Goal: Information Seeking & Learning: Learn about a topic

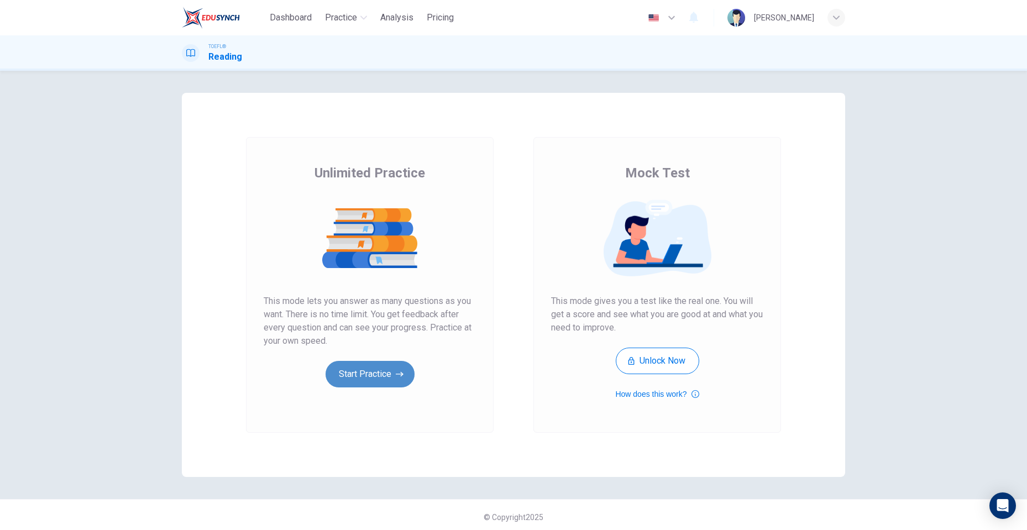
click at [370, 382] on button "Start Practice" at bounding box center [370, 374] width 89 height 27
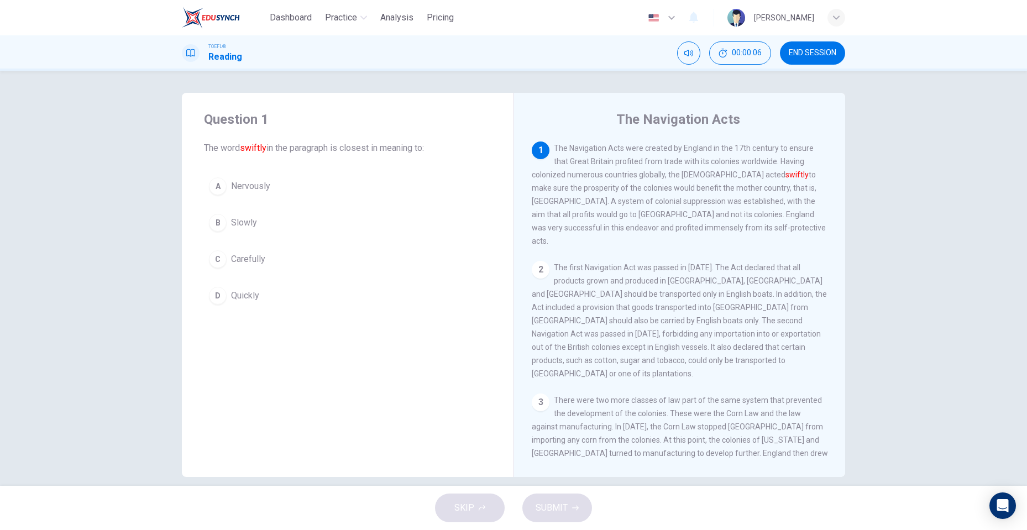
click at [544, 261] on div "2" at bounding box center [541, 270] width 18 height 18
click at [735, 59] on button "00:00:11" at bounding box center [740, 52] width 62 height 23
click at [762, 55] on icon "Show" at bounding box center [760, 53] width 8 height 9
click at [851, 196] on div "Question 1 The word swiftly in the paragraph is closest in meaning to: A Nervou…" at bounding box center [513, 285] width 699 height 384
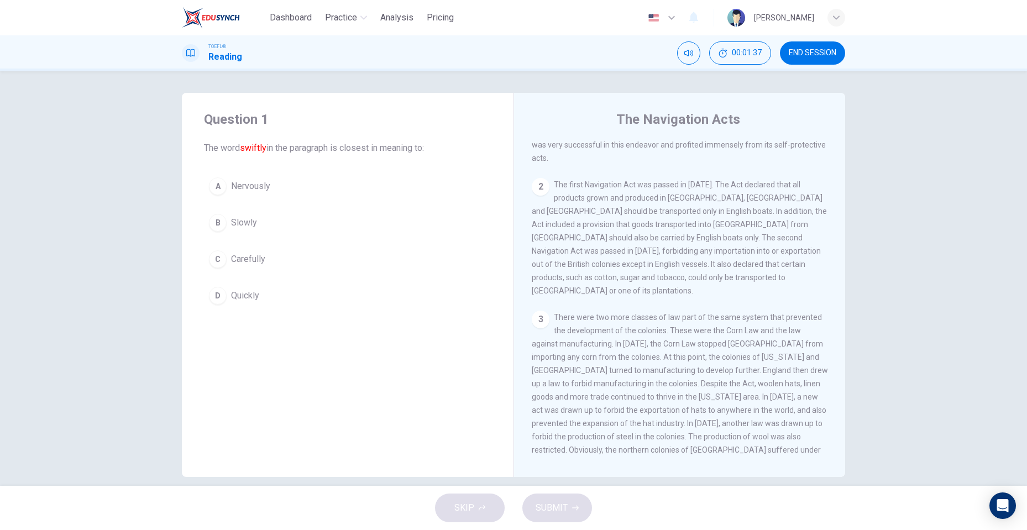
scroll to position [95, 0]
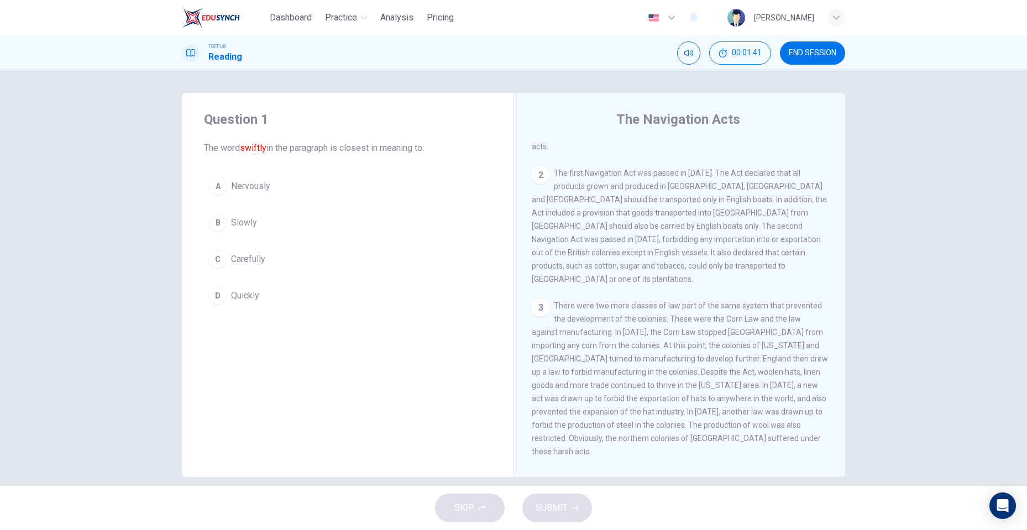
drag, startPoint x: 846, startPoint y: 222, endPoint x: 848, endPoint y: 232, distance: 10.2
click at [848, 232] on div "Question 1 The word swiftly in the paragraph is closest in meaning to: A Nervou…" at bounding box center [513, 285] width 699 height 384
click at [843, 229] on div "Question 1 The word swiftly in the paragraph is closest in meaning to: A Nervou…" at bounding box center [513, 285] width 699 height 384
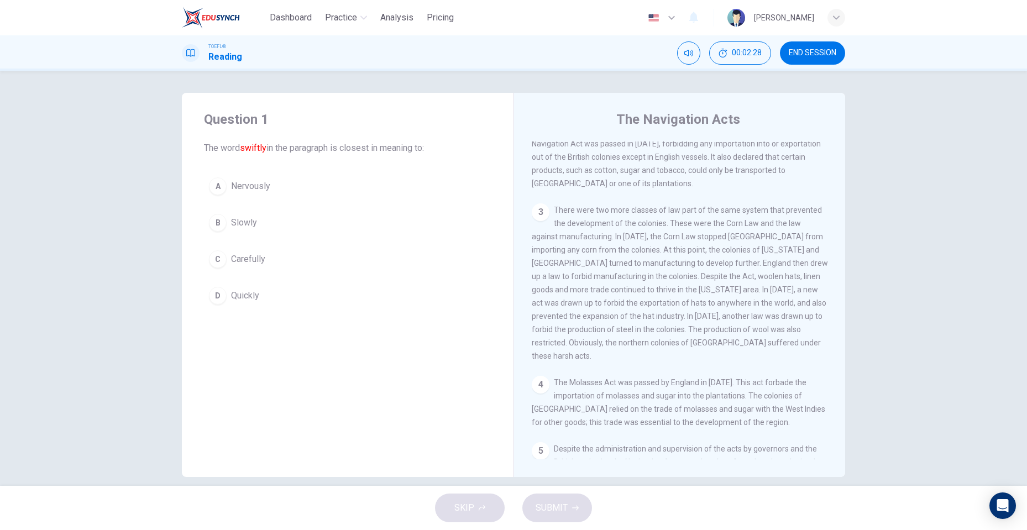
scroll to position [200, 0]
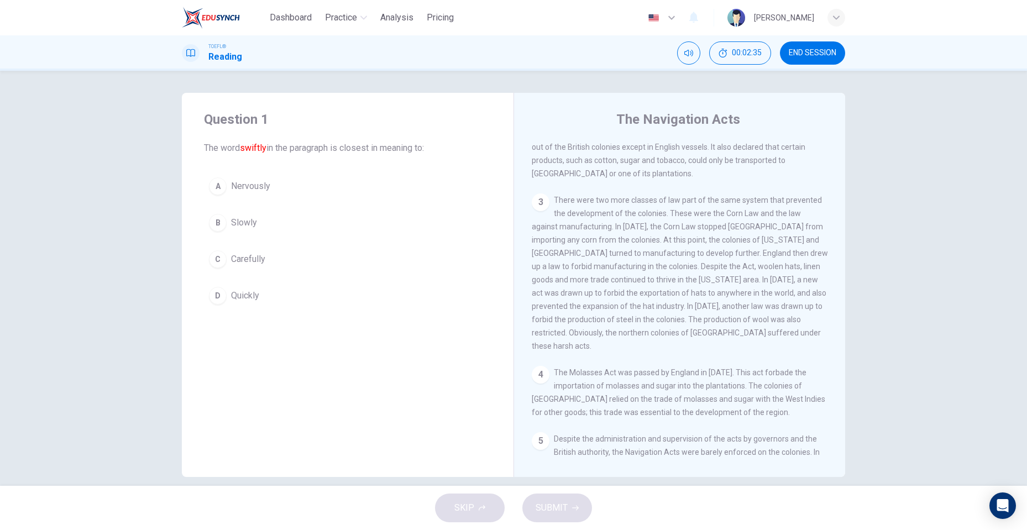
drag, startPoint x: 841, startPoint y: 273, endPoint x: 847, endPoint y: 277, distance: 7.5
click at [847, 277] on div "Question 1 The word swiftly in the paragraph is closest in meaning to: A Nervou…" at bounding box center [513, 285] width 699 height 384
drag, startPoint x: 840, startPoint y: 273, endPoint x: 844, endPoint y: 277, distance: 5.9
click at [844, 277] on div "Question 1 The word swiftly in the paragraph is closest in meaning to: A Nervou…" at bounding box center [513, 285] width 699 height 384
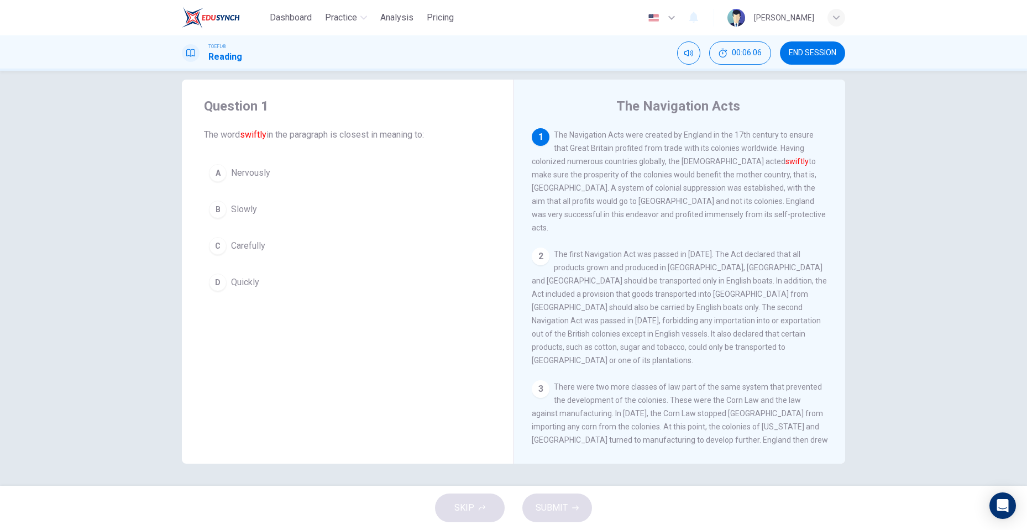
scroll to position [0, 0]
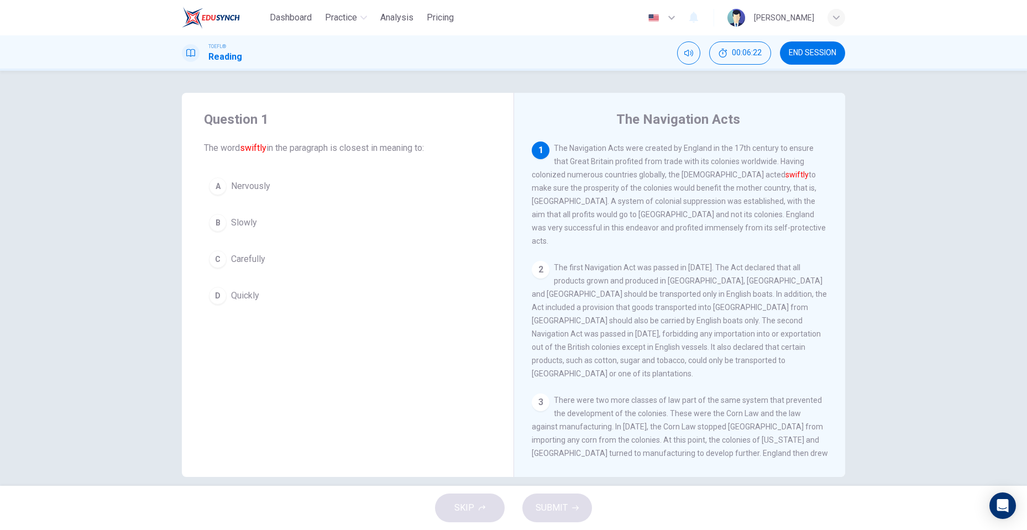
drag, startPoint x: 833, startPoint y: 247, endPoint x: 838, endPoint y: 250, distance: 6.0
click at [838, 250] on div "1 The Navigation Acts were created by England in the 17th century to ensure tha…" at bounding box center [687, 301] width 311 height 318
click at [242, 185] on span "Nervously" at bounding box center [250, 186] width 39 height 13
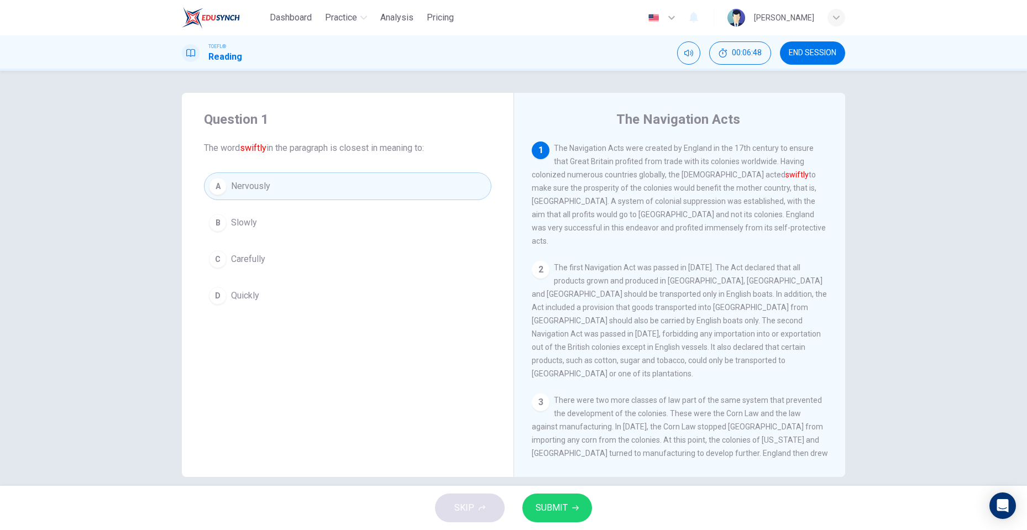
click at [570, 503] on button "SUBMIT" at bounding box center [557, 508] width 70 height 29
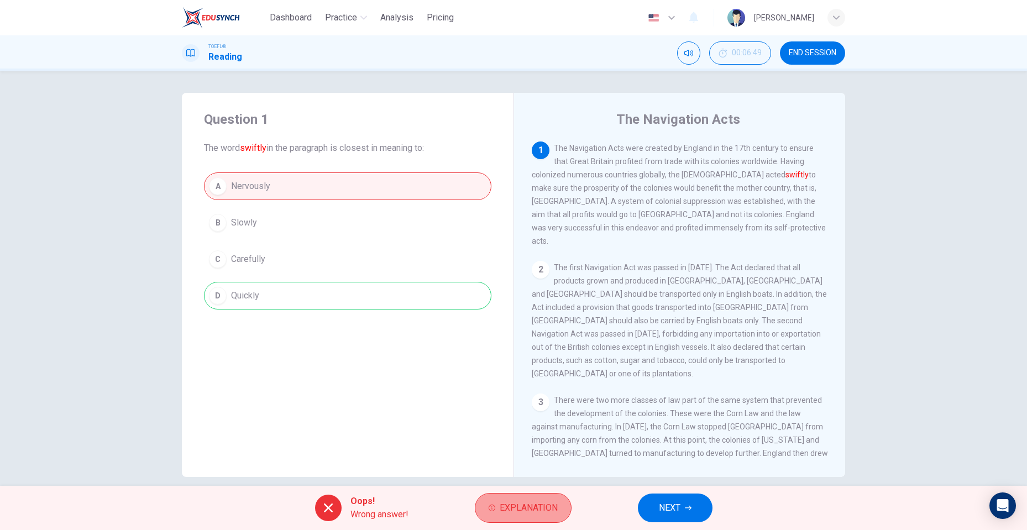
click at [541, 502] on span "Explanation" at bounding box center [529, 507] width 58 height 15
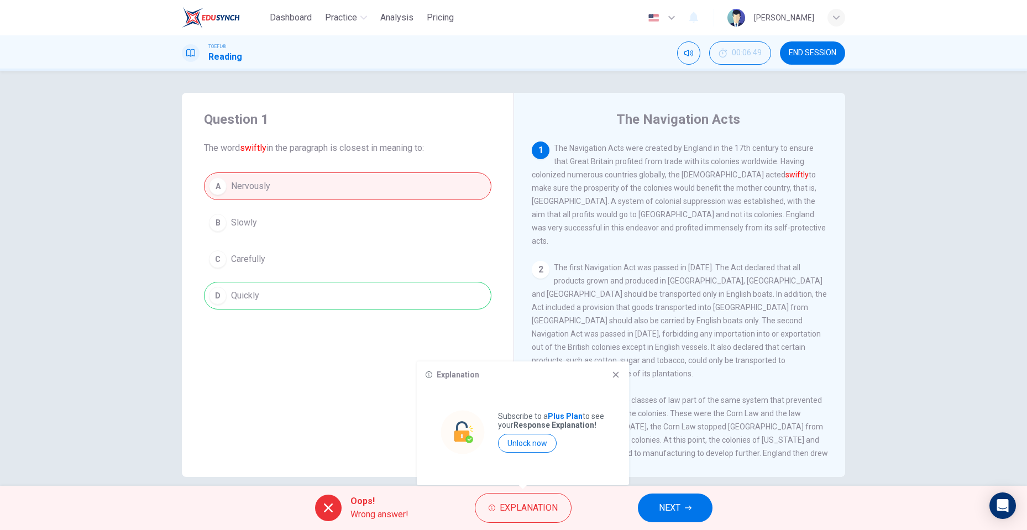
click at [616, 380] on div "Explanation Subscribe to a Plus Plan to see your Response Explanation! Unlock n…" at bounding box center [523, 424] width 212 height 124
click at [617, 373] on icon at bounding box center [615, 374] width 9 height 9
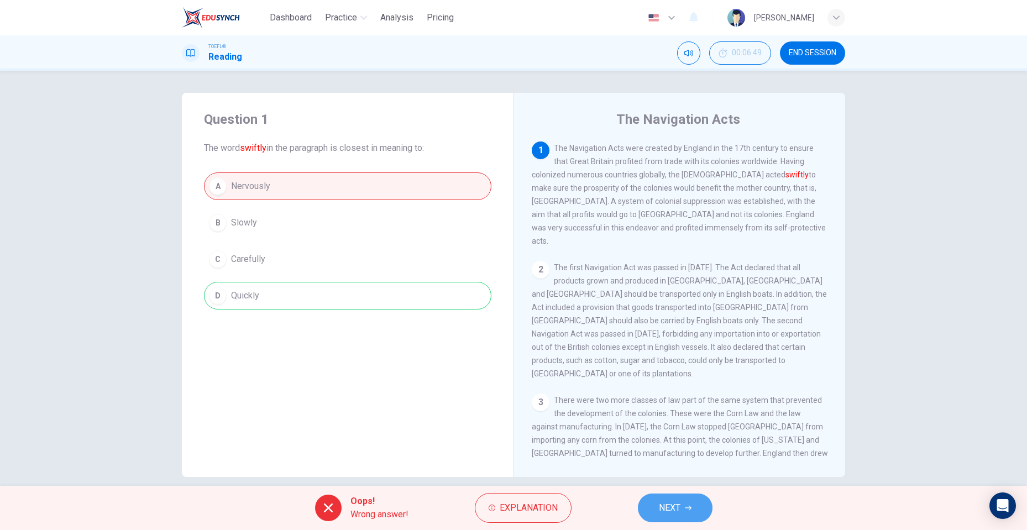
click at [674, 498] on button "NEXT" at bounding box center [675, 508] width 75 height 29
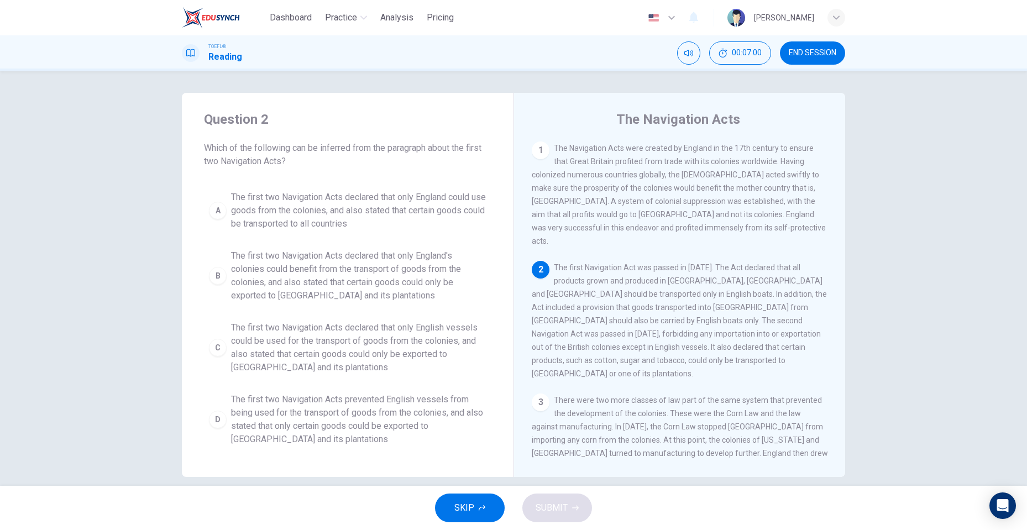
scroll to position [13, 0]
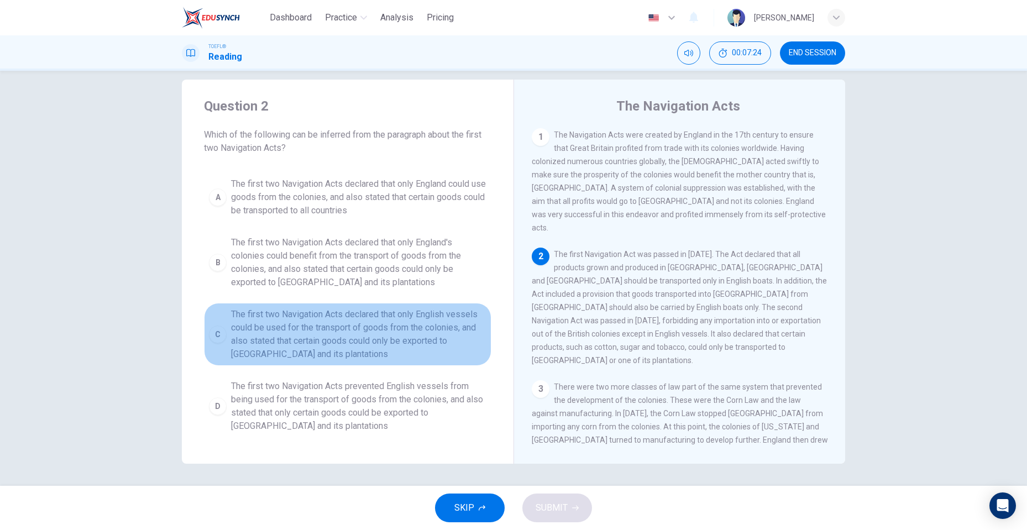
click at [430, 328] on span "The first two Navigation Acts declared that only English vessels could be used …" at bounding box center [358, 334] width 255 height 53
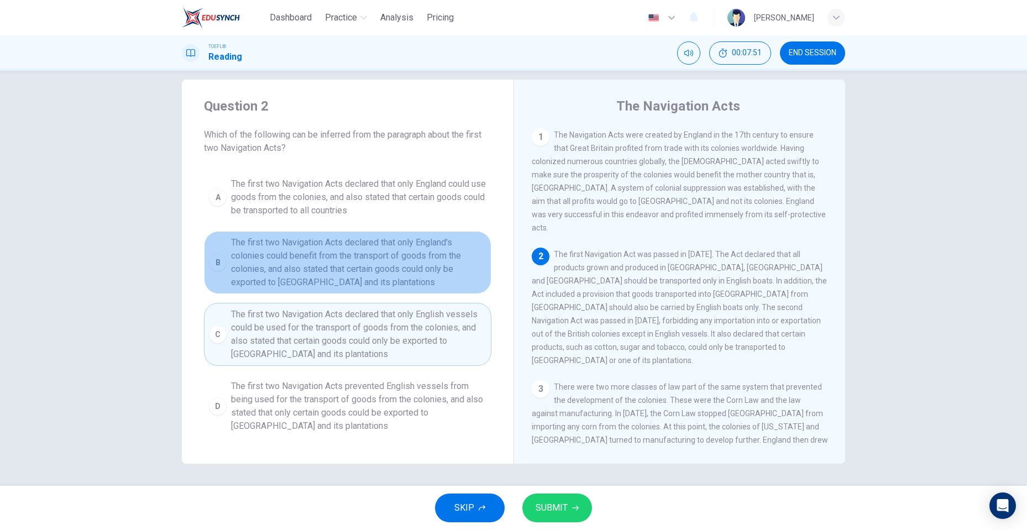
click at [433, 275] on span "The first two Navigation Acts declared that only England's colonies could benef…" at bounding box center [358, 262] width 255 height 53
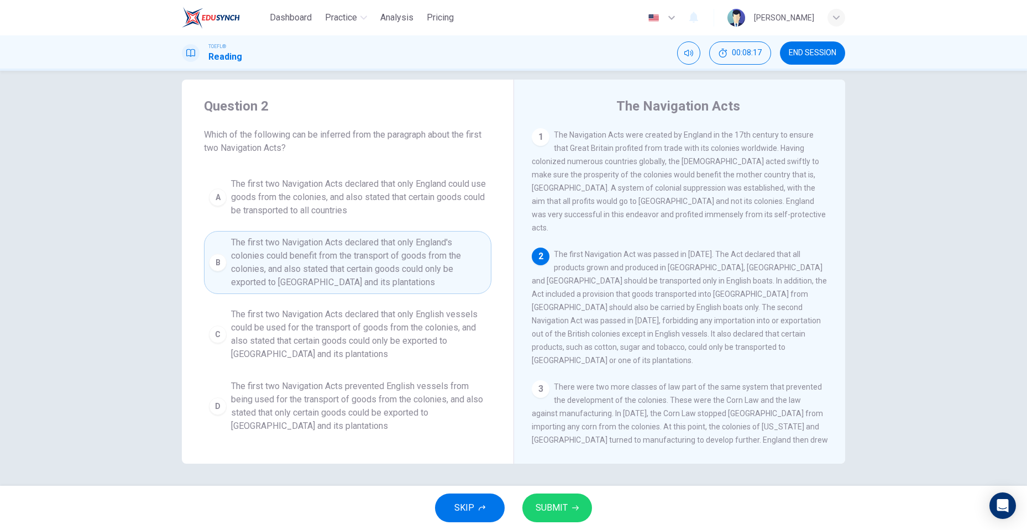
click at [409, 324] on span "The first two Navigation Acts declared that only English vessels could be used …" at bounding box center [358, 334] width 255 height 53
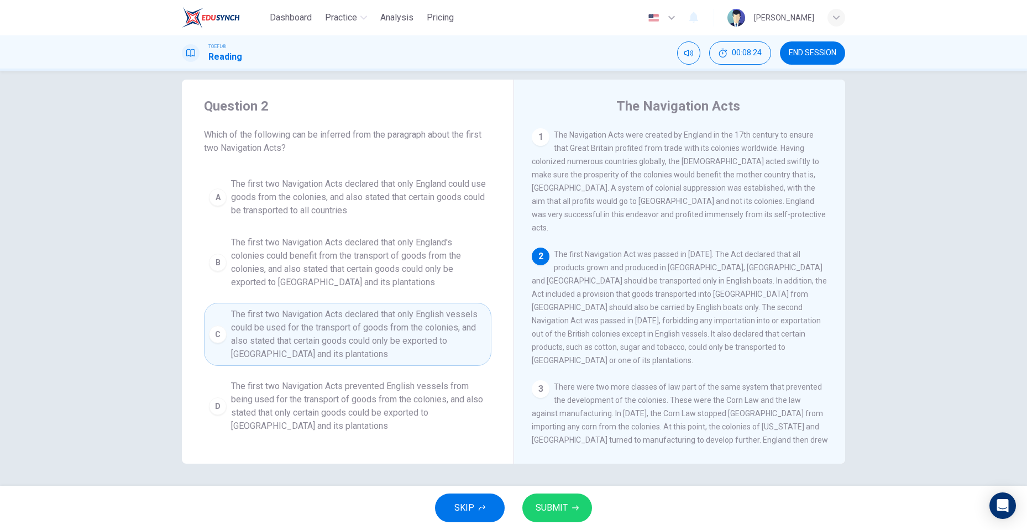
click at [541, 512] on span "SUBMIT" at bounding box center [552, 507] width 32 height 15
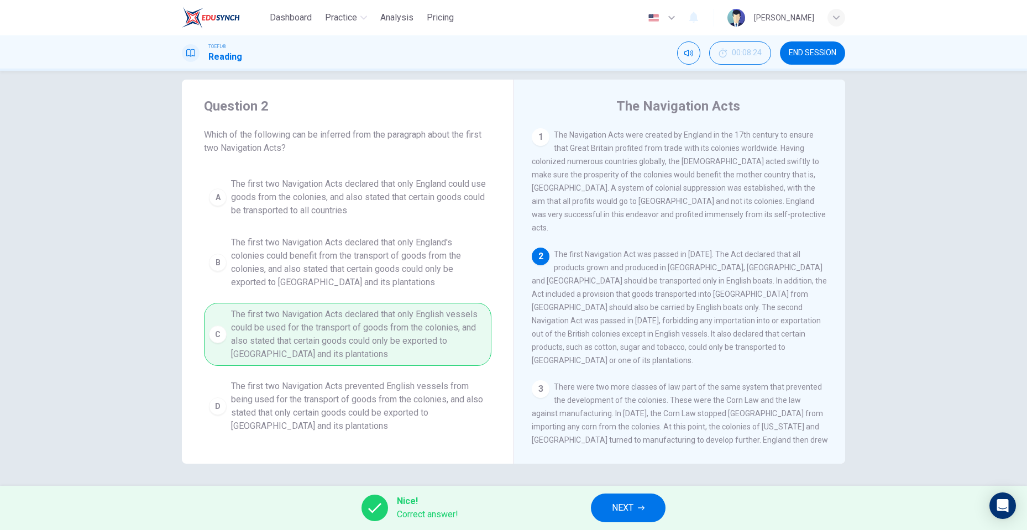
click at [612, 504] on span "NEXT" at bounding box center [623, 507] width 22 height 15
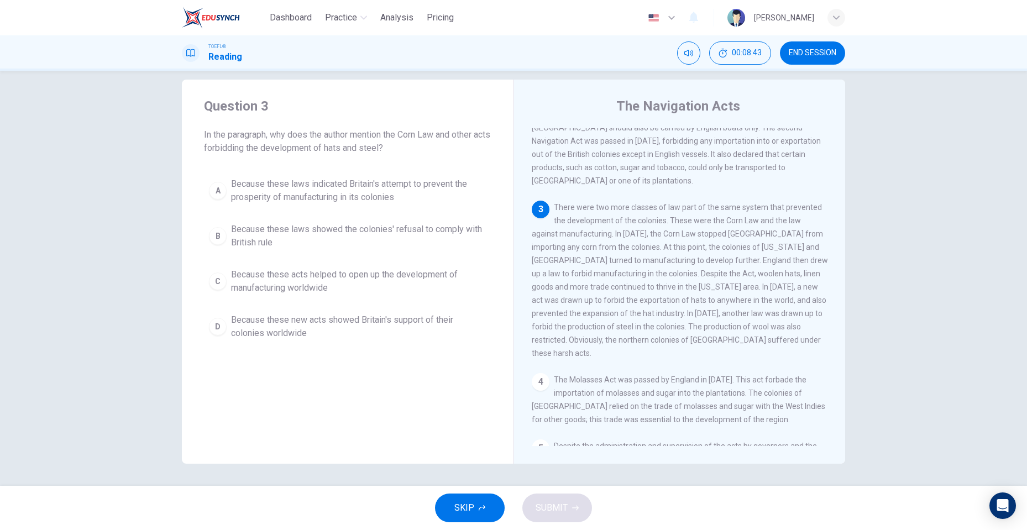
scroll to position [181, 0]
click at [837, 235] on div "1 The Navigation Acts were created by England in the 17th century to ensure tha…" at bounding box center [687, 287] width 311 height 318
drag, startPoint x: 833, startPoint y: 234, endPoint x: 842, endPoint y: 243, distance: 13.3
click at [842, 243] on div "Question 3 In the paragraph, why does the author mention the Corn Law and other…" at bounding box center [513, 272] width 699 height 384
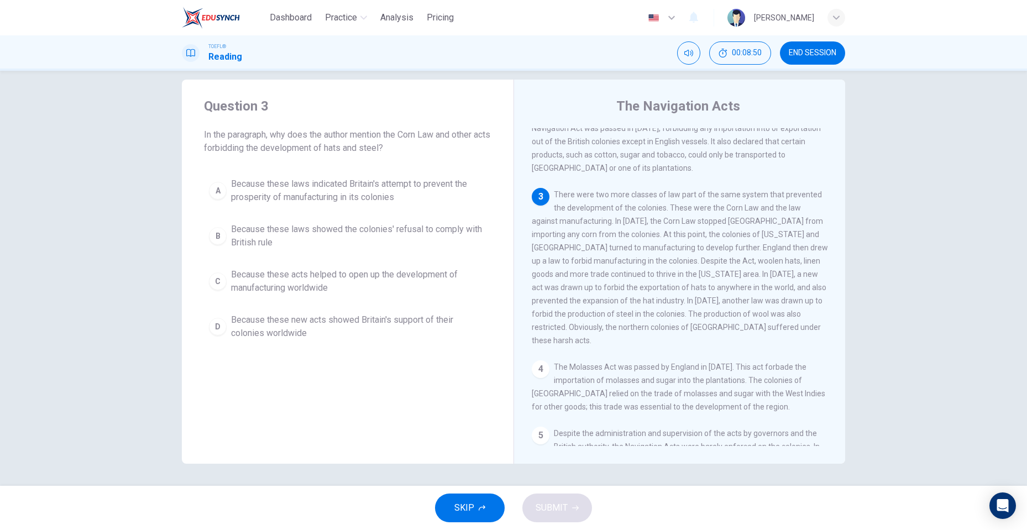
scroll to position [194, 0]
click at [298, 209] on div "A Because these laws indicated Britain's attempt to prevent the prosperity of m…" at bounding box center [347, 258] width 287 height 172
click at [302, 182] on span "Because these laws indicated Britain's attempt to prevent the prosperity of man…" at bounding box center [358, 190] width 255 height 27
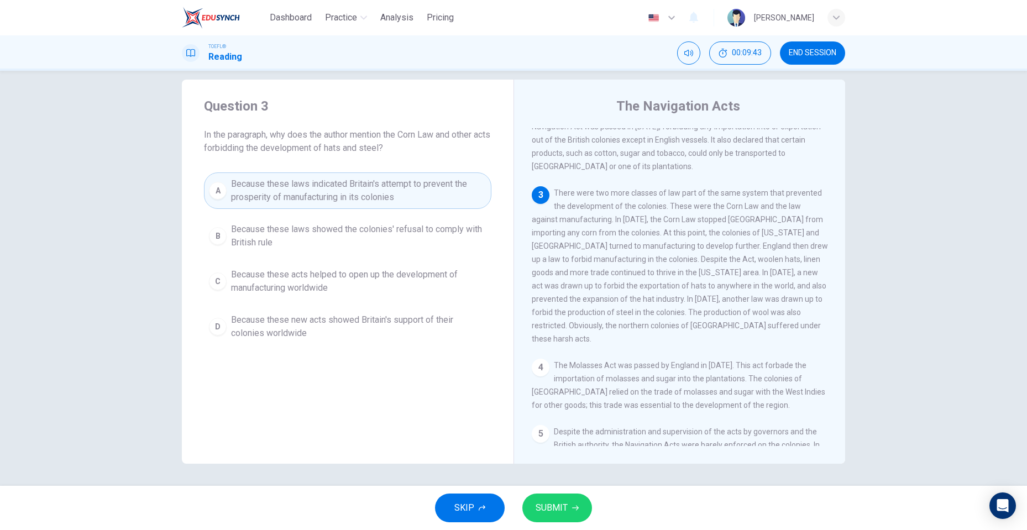
click at [567, 512] on span "SUBMIT" at bounding box center [552, 507] width 32 height 15
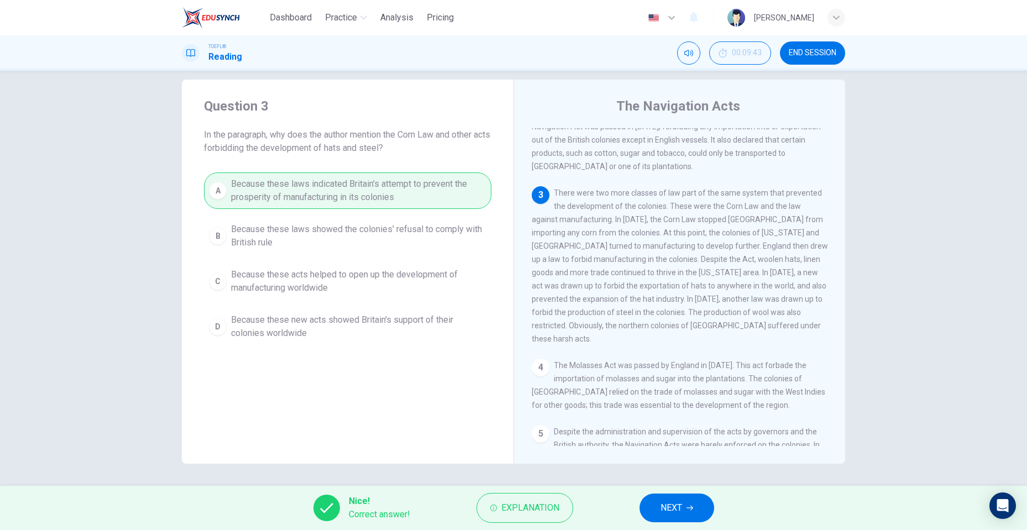
click at [680, 501] on span "NEXT" at bounding box center [672, 507] width 22 height 15
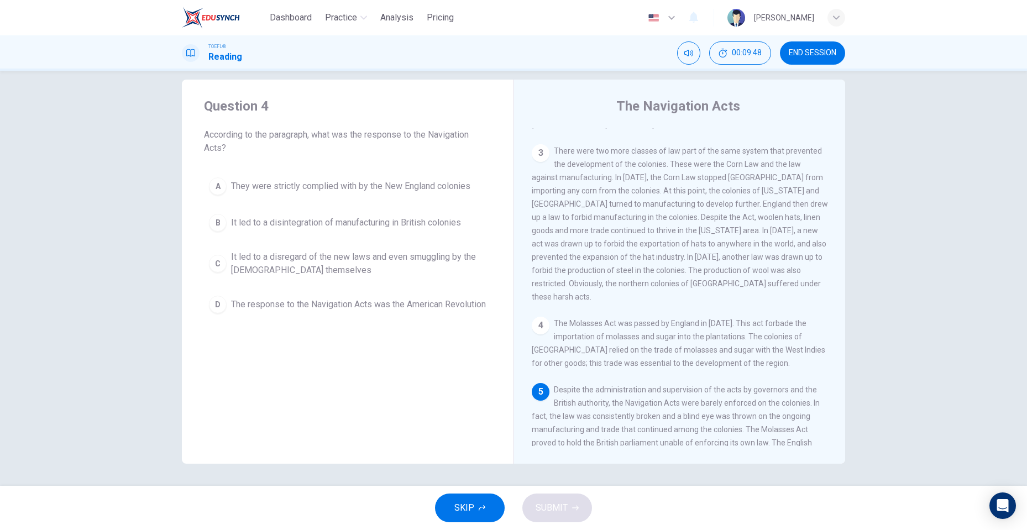
scroll to position [384, 0]
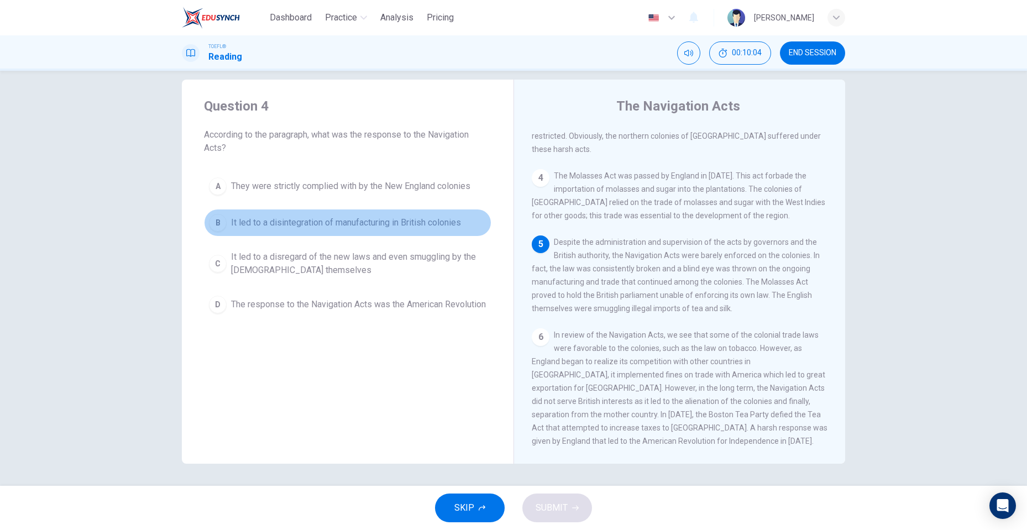
click at [390, 226] on span "It led to a disintegration of manufacturing in British colonies" at bounding box center [346, 222] width 230 height 13
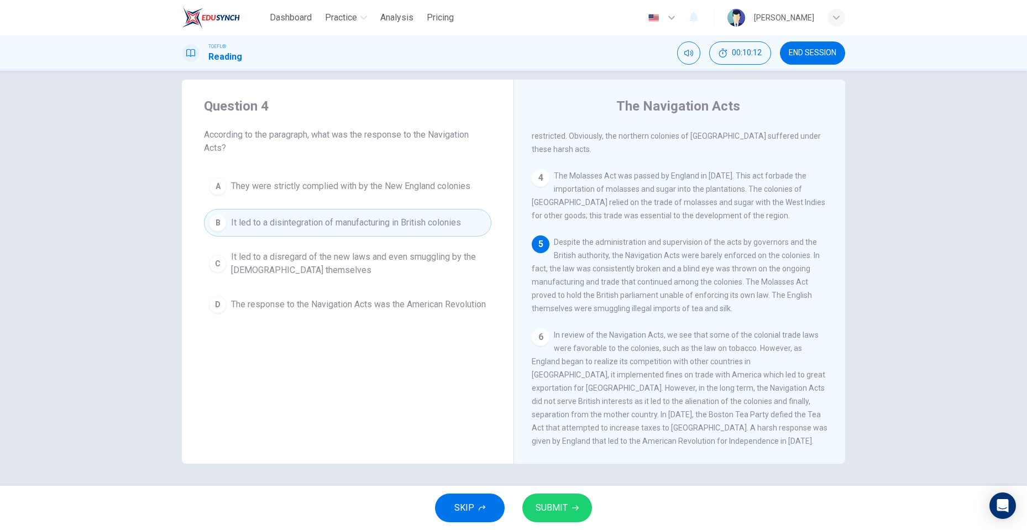
click at [412, 311] on span "The response to the Navigation Acts was the American Revolution" at bounding box center [358, 304] width 255 height 13
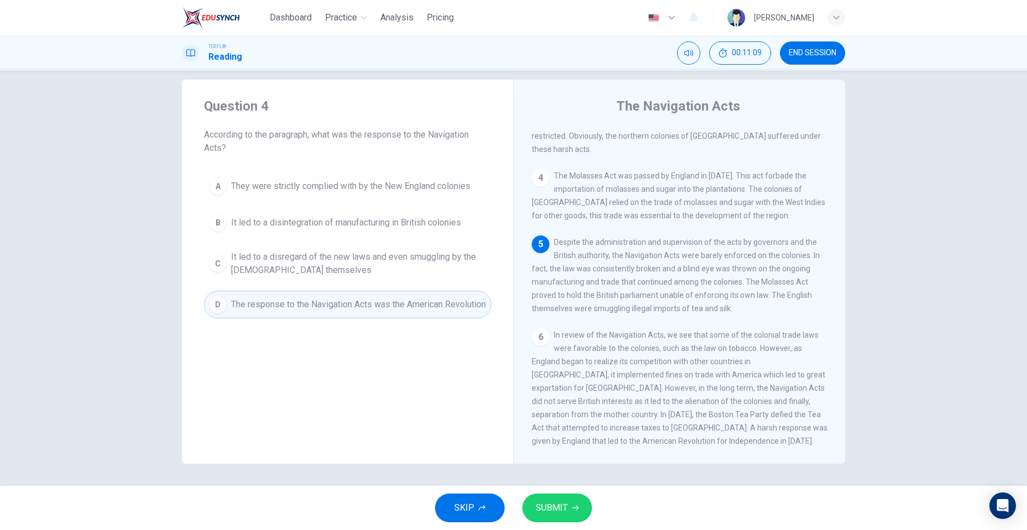
click at [326, 256] on span "It led to a disregard of the new laws and even smuggling by the [DEMOGRAPHIC_DA…" at bounding box center [358, 263] width 255 height 27
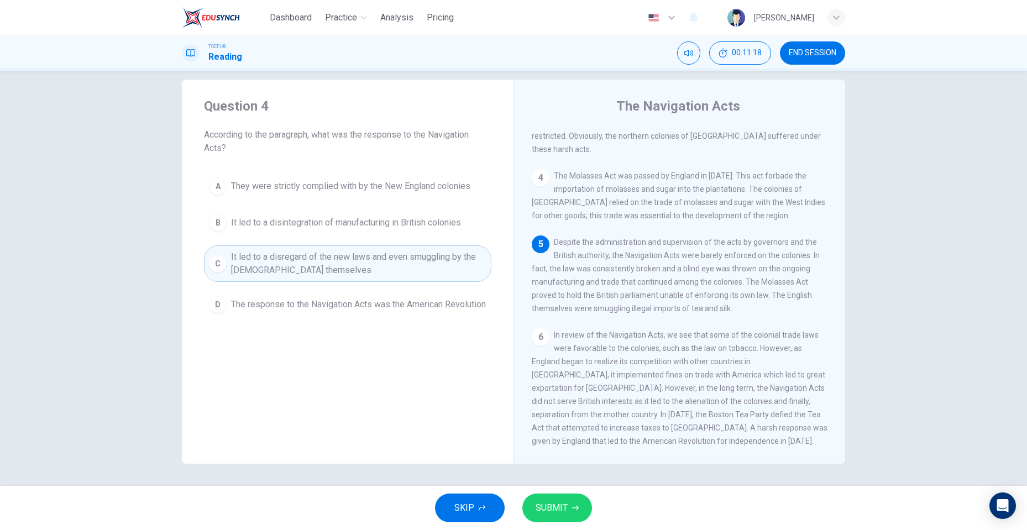
click at [368, 184] on span "They were strictly complied with by the New England colonies" at bounding box center [350, 186] width 239 height 13
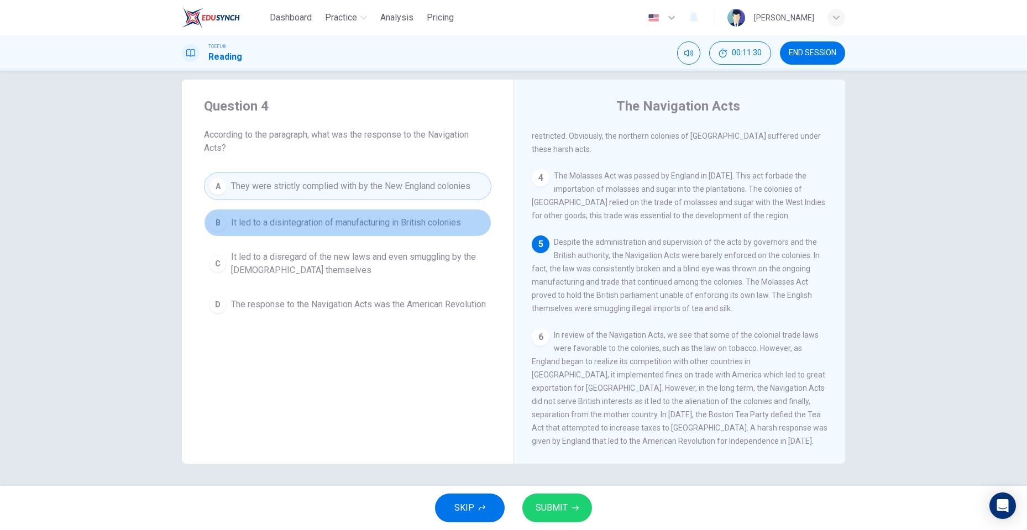
click at [433, 227] on span "It led to a disintegration of manufacturing in British colonies" at bounding box center [346, 222] width 230 height 13
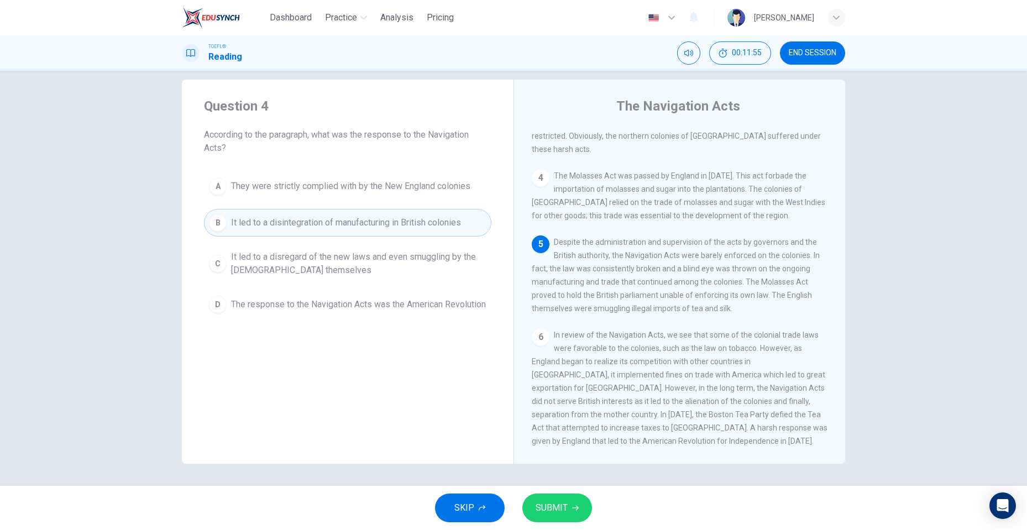
click at [580, 507] on button "SUBMIT" at bounding box center [557, 508] width 70 height 29
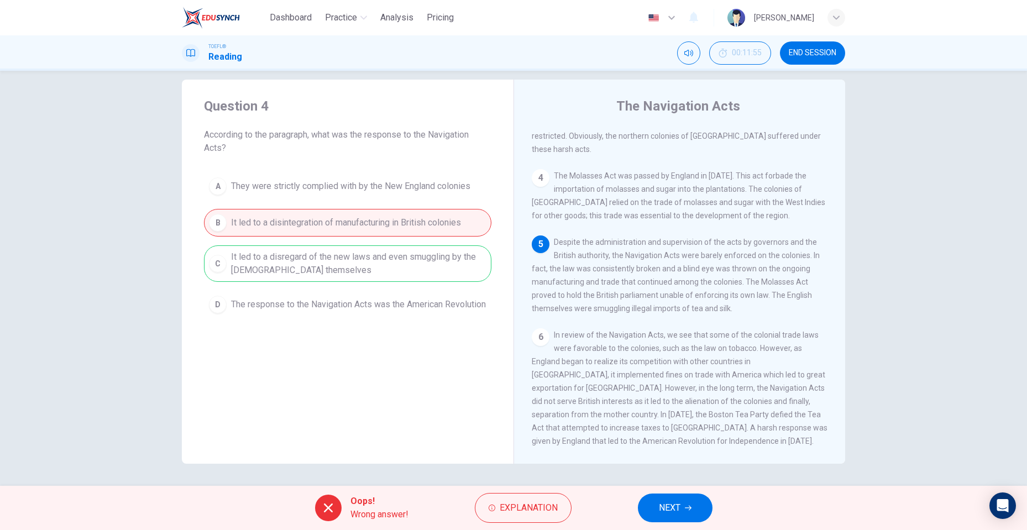
drag, startPoint x: 215, startPoint y: 264, endPoint x: 236, endPoint y: 256, distance: 22.2
click at [236, 256] on div "A They were strictly complied with by the New England colonies B It led to a di…" at bounding box center [347, 245] width 287 height 146
drag, startPoint x: 235, startPoint y: 256, endPoint x: 640, endPoint y: 445, distance: 446.1
click at [464, 361] on div "Question 4 According to the paragraph, what was the response to the Navigation …" at bounding box center [348, 272] width 332 height 384
click at [663, 507] on span "NEXT" at bounding box center [670, 507] width 22 height 15
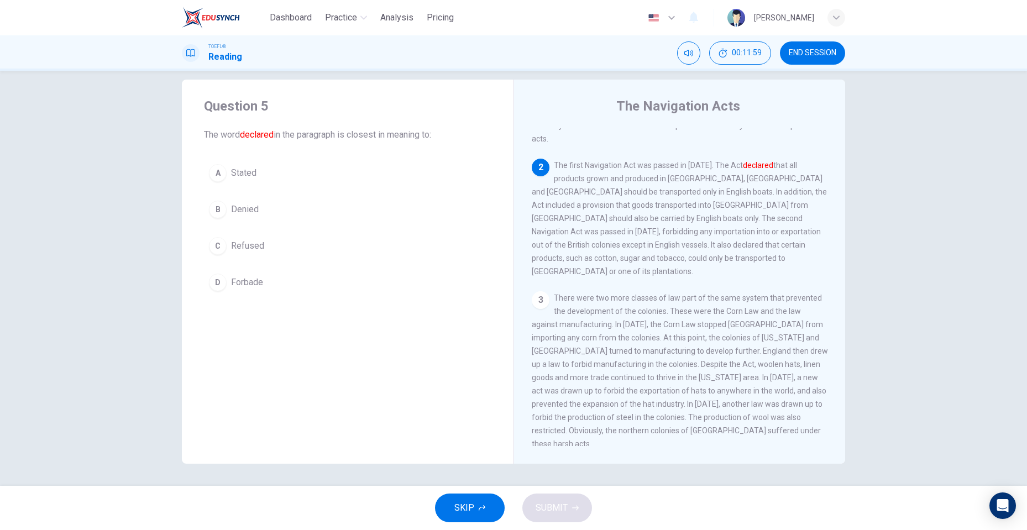
scroll to position [0, 0]
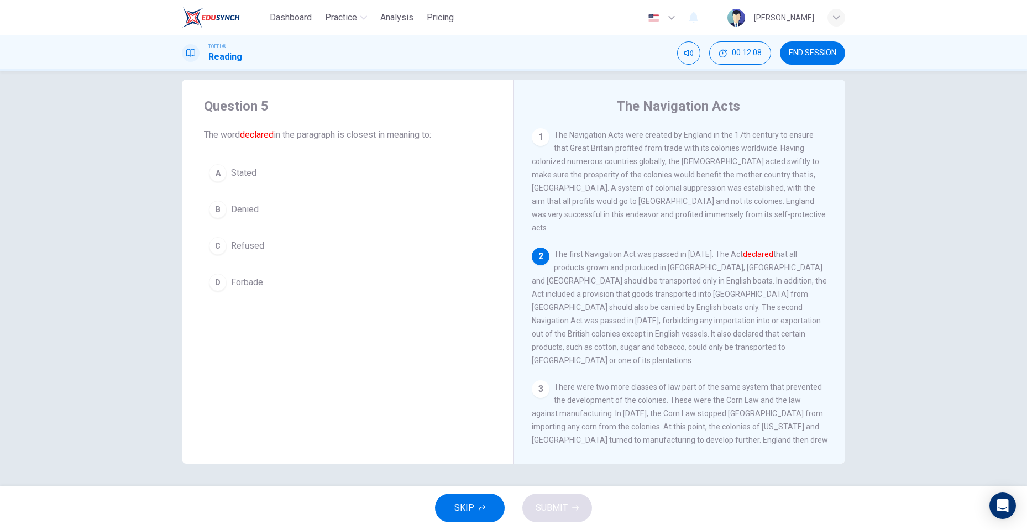
click at [253, 174] on span "Stated" at bounding box center [243, 172] width 25 height 13
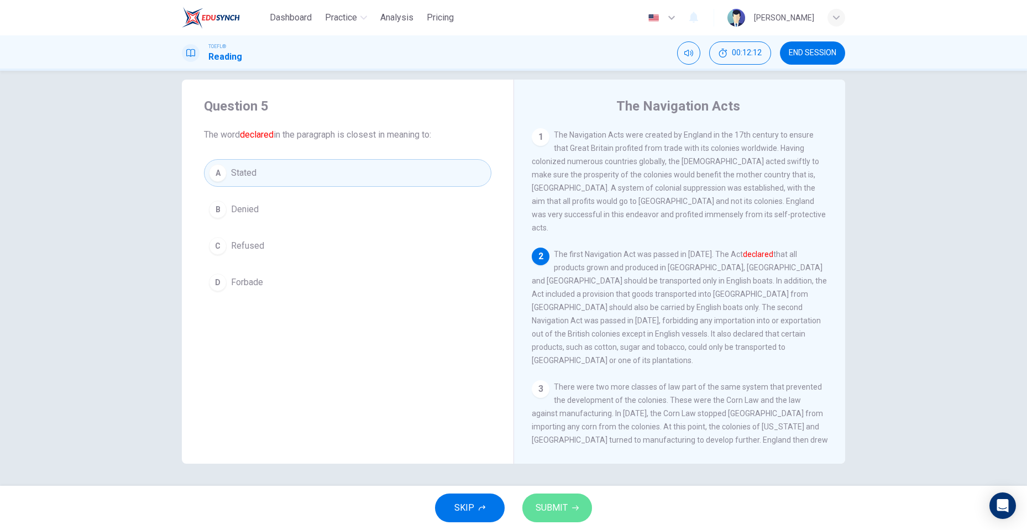
click at [556, 504] on span "SUBMIT" at bounding box center [552, 507] width 32 height 15
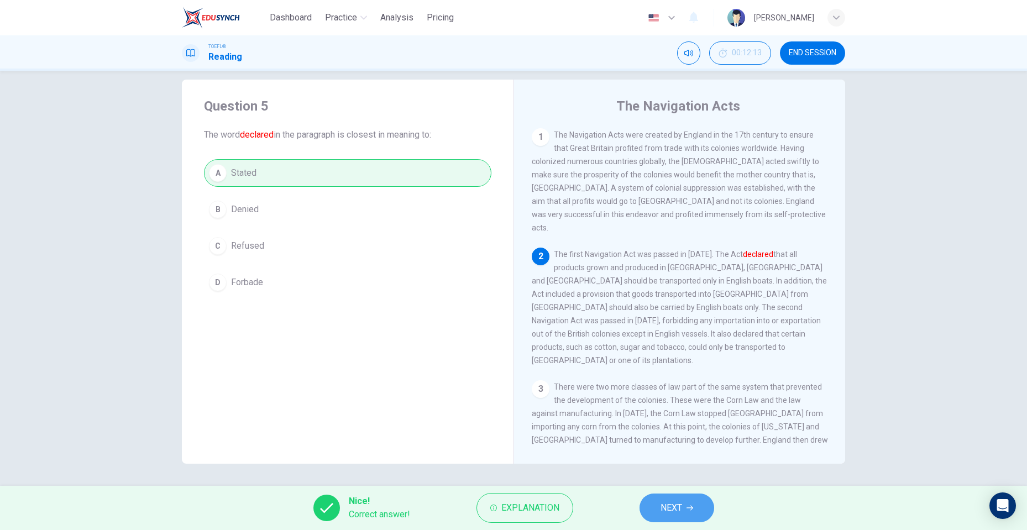
click at [678, 515] on button "NEXT" at bounding box center [677, 508] width 75 height 29
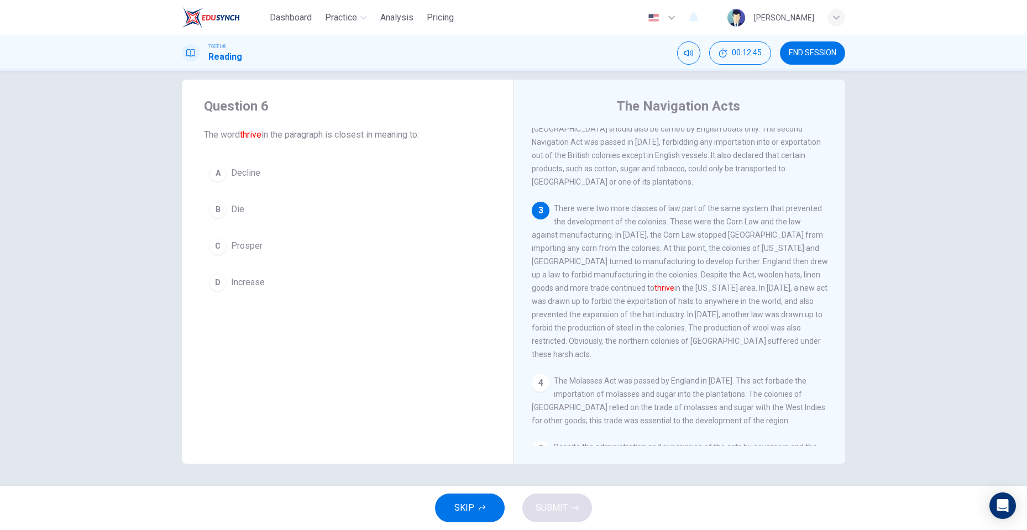
click at [253, 280] on span "Increase" at bounding box center [248, 282] width 34 height 13
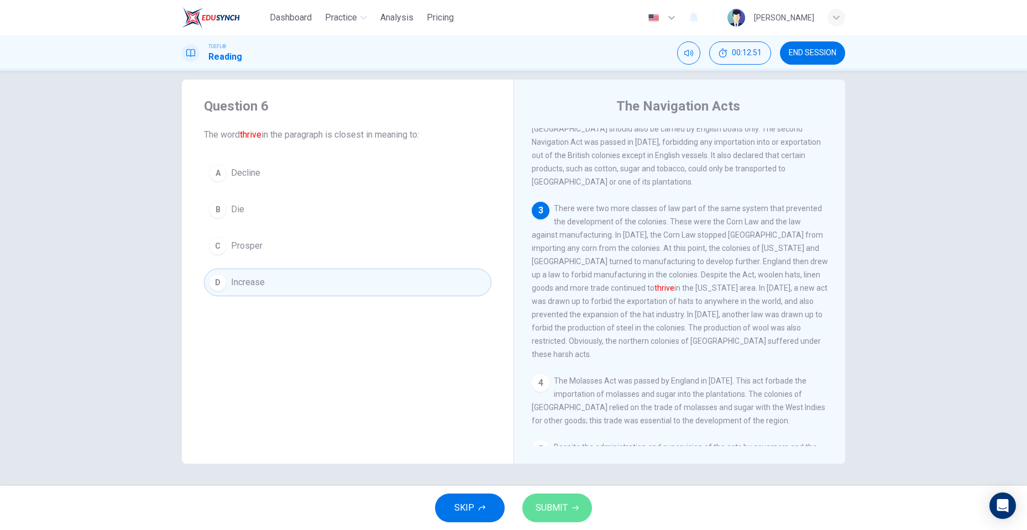
click at [566, 500] on span "SUBMIT" at bounding box center [552, 507] width 32 height 15
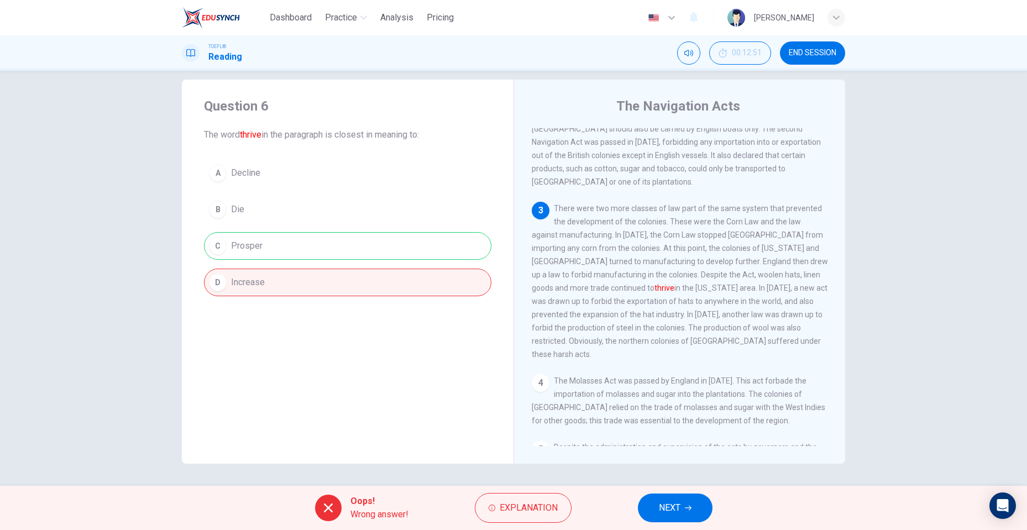
click at [655, 494] on button "NEXT" at bounding box center [675, 508] width 75 height 29
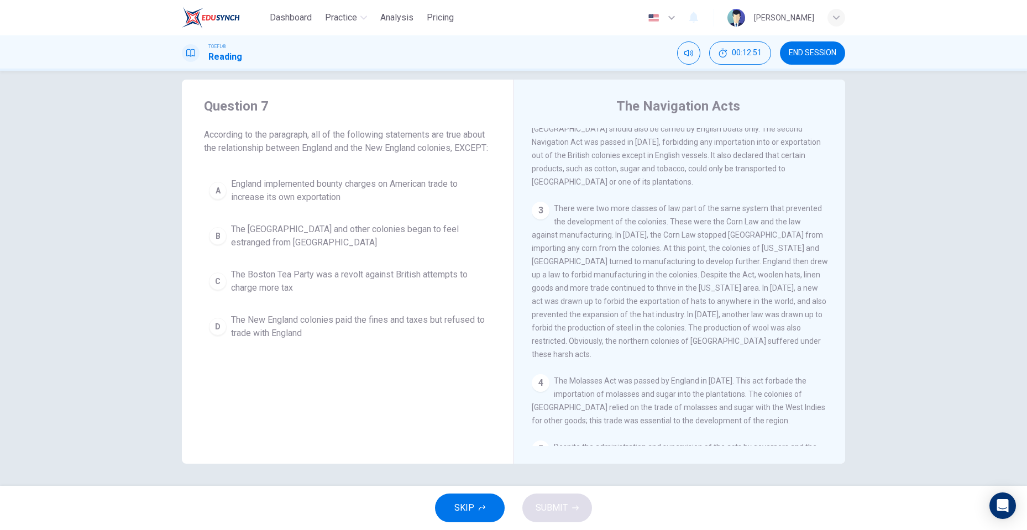
scroll to position [384, 0]
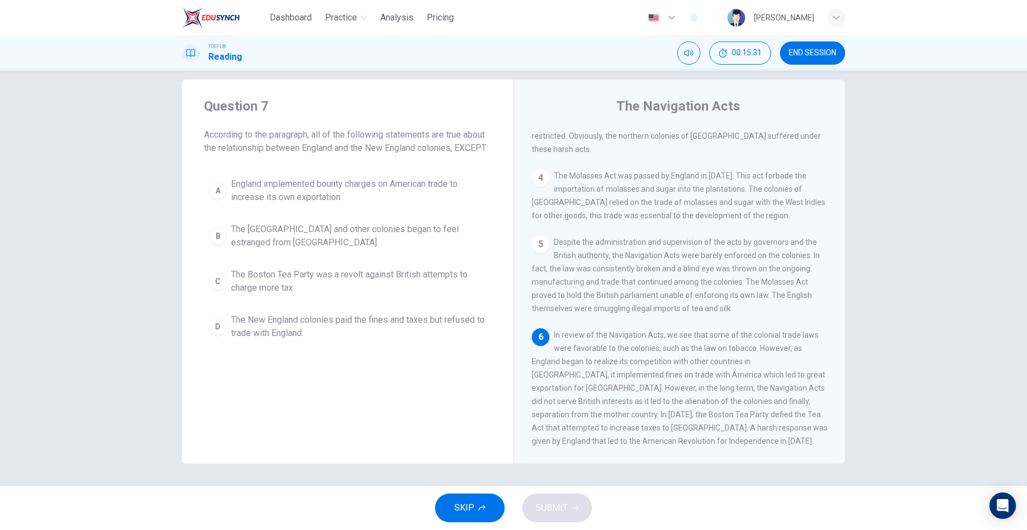
click at [384, 340] on span "The New England colonies paid the fines and taxes but refused to trade with Eng…" at bounding box center [358, 326] width 255 height 27
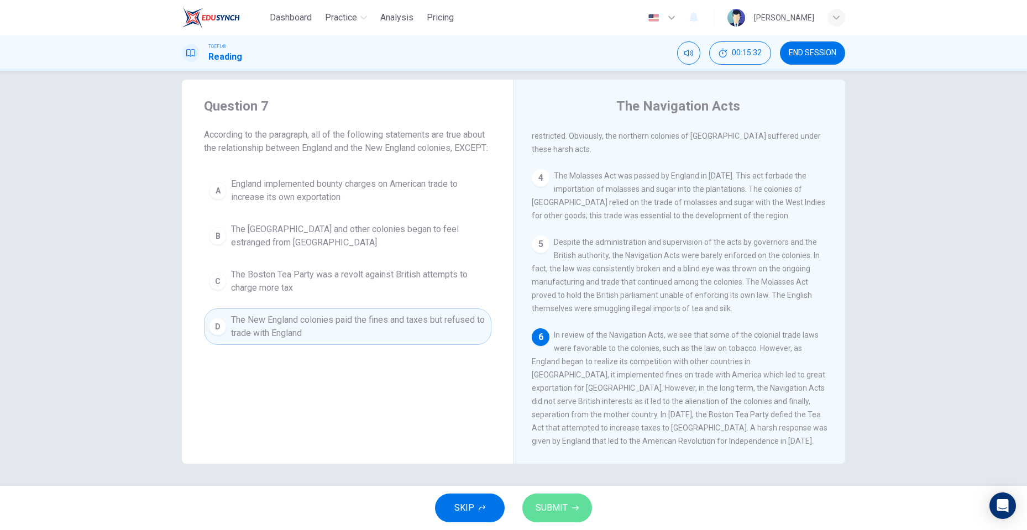
click at [567, 509] on button "SUBMIT" at bounding box center [557, 508] width 70 height 29
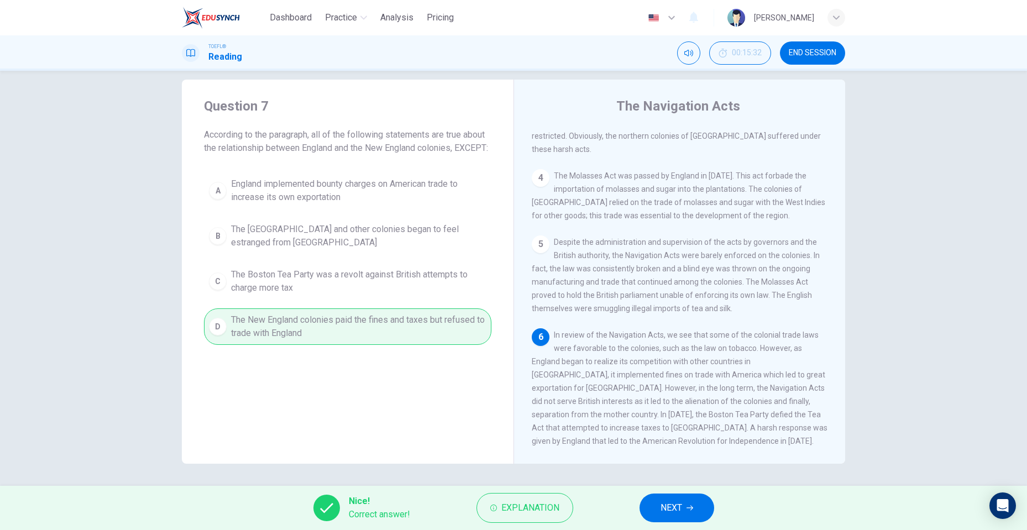
click at [701, 517] on button "NEXT" at bounding box center [677, 508] width 75 height 29
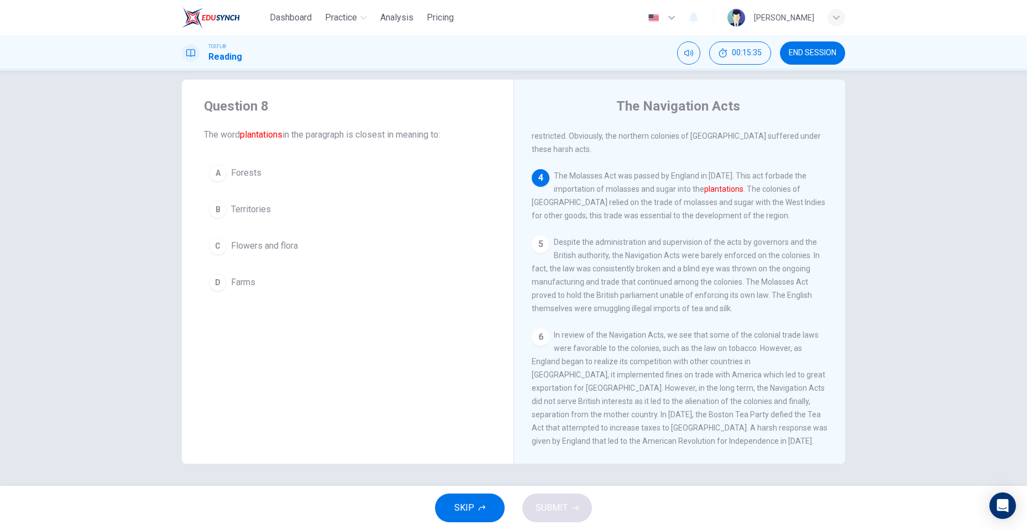
click at [252, 285] on span "Farms" at bounding box center [243, 282] width 24 height 13
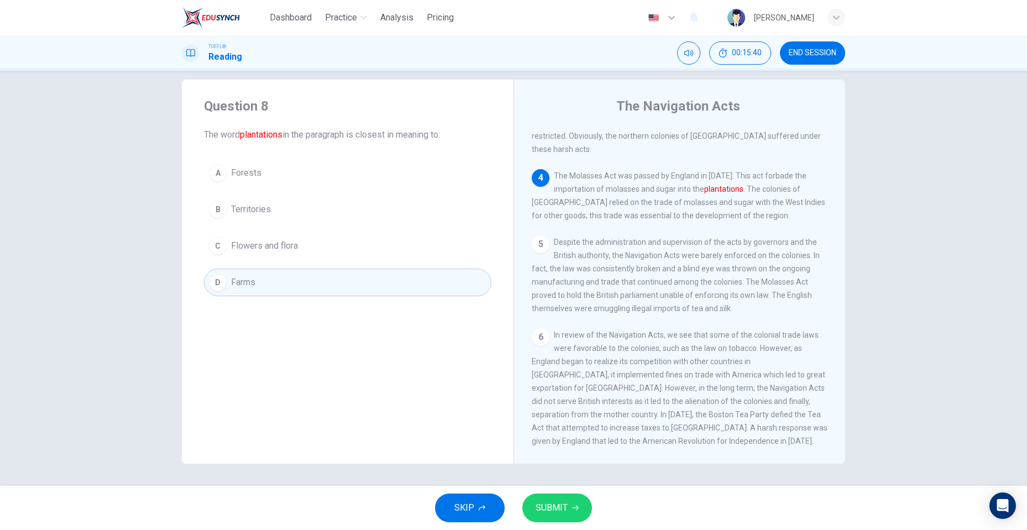
click at [569, 510] on button "SUBMIT" at bounding box center [557, 508] width 70 height 29
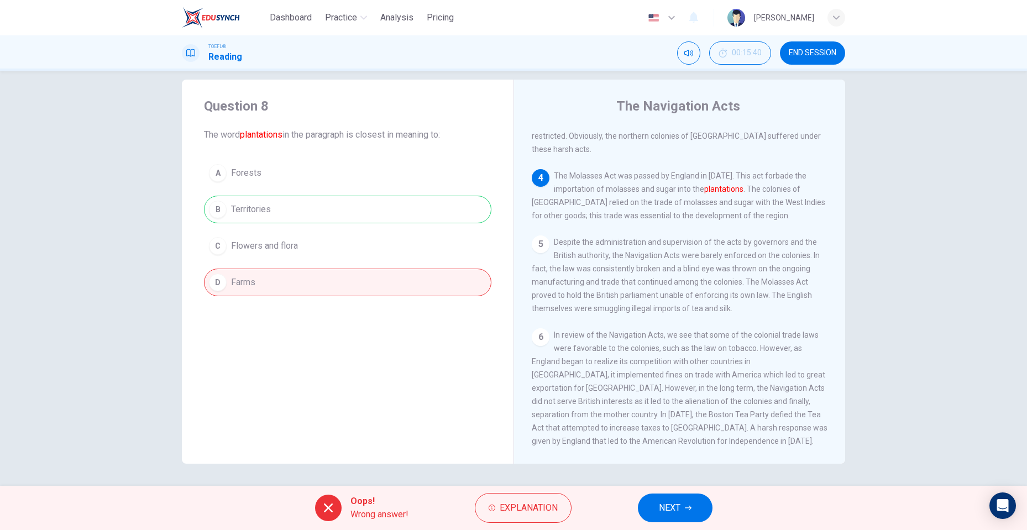
click at [660, 501] on span "NEXT" at bounding box center [670, 507] width 22 height 15
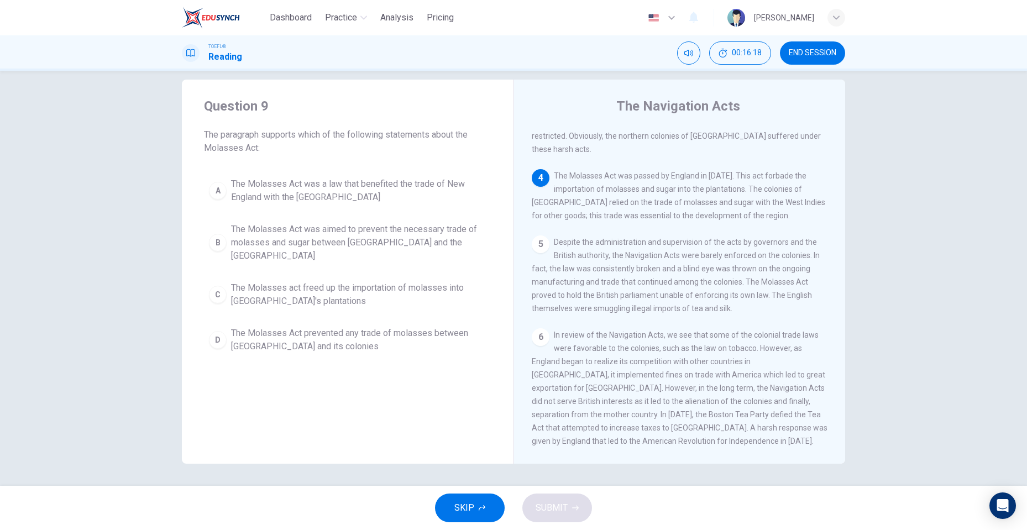
click at [391, 201] on span "The Molasses Act was a law that benefited the trade of New England with the [GE…" at bounding box center [358, 190] width 255 height 27
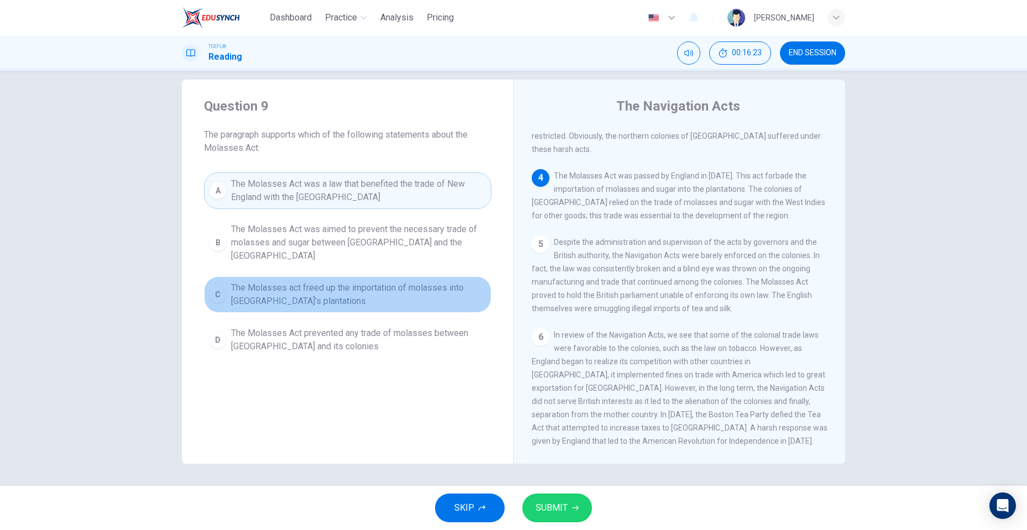
click at [433, 294] on span "The Molasses act freed up the importation of molasses into [GEOGRAPHIC_DATA]'s …" at bounding box center [358, 294] width 255 height 27
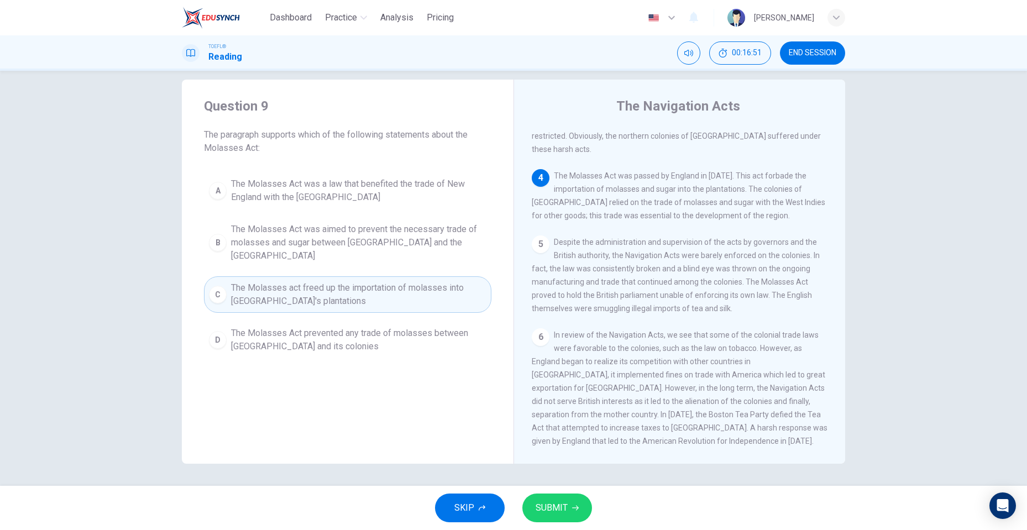
click at [318, 203] on span "The Molasses Act was a law that benefited the trade of New England with the [GE…" at bounding box center [358, 190] width 255 height 27
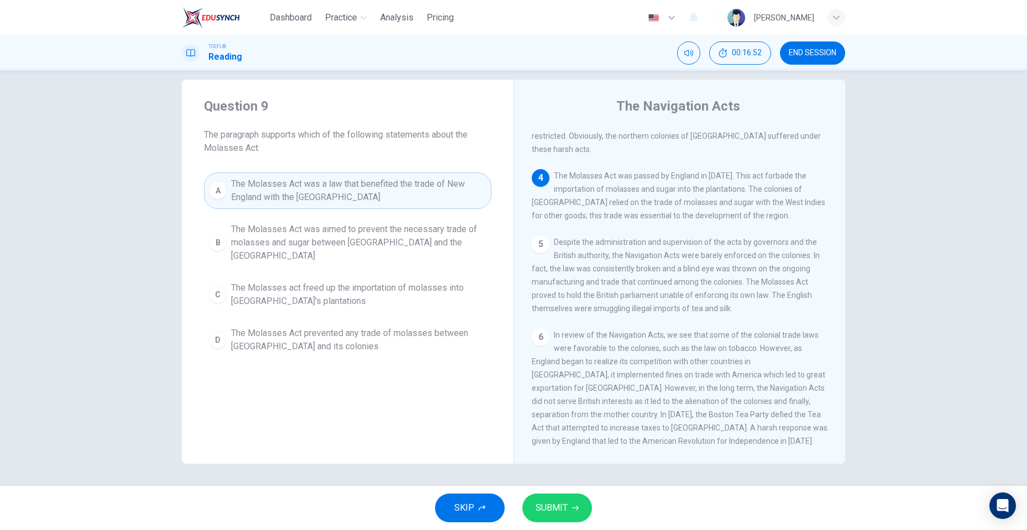
click at [564, 507] on span "SUBMIT" at bounding box center [552, 507] width 32 height 15
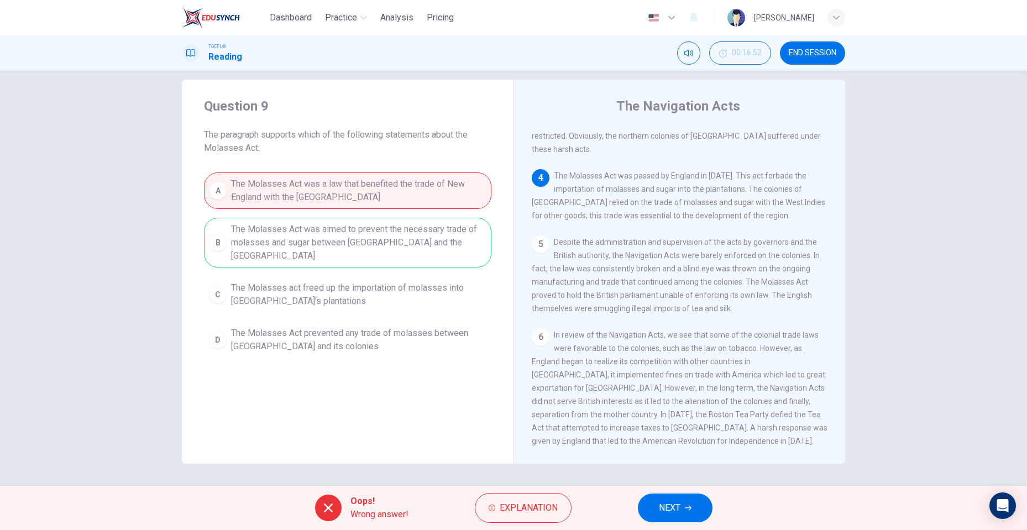
drag, startPoint x: 757, startPoint y: 150, endPoint x: 777, endPoint y: 155, distance: 20.7
click at [777, 169] on div "4 The Molasses Act was passed by England in [DATE]. This act forbade the import…" at bounding box center [680, 195] width 296 height 53
click at [668, 524] on div "Oops! Wrong answer! Explanation NEXT" at bounding box center [513, 508] width 1027 height 44
click at [670, 515] on span "NEXT" at bounding box center [670, 507] width 22 height 15
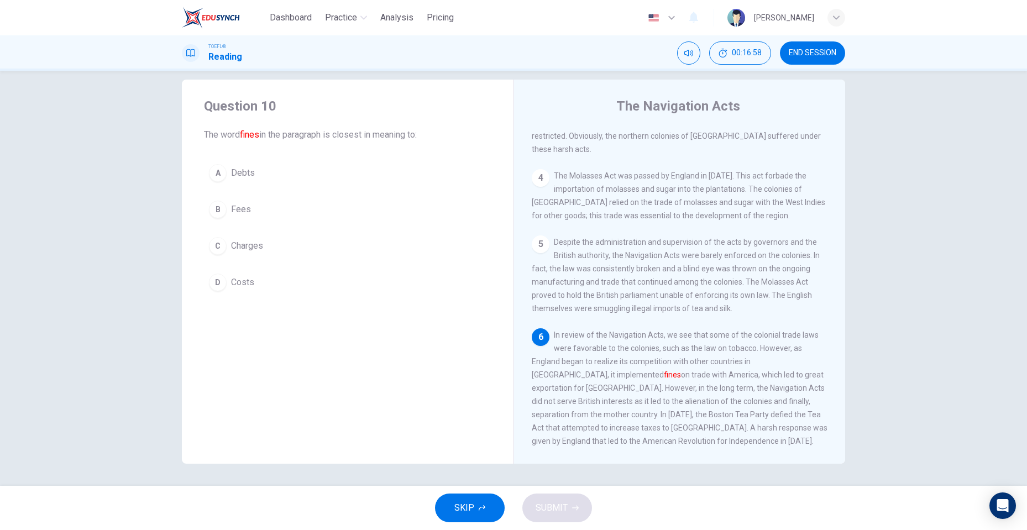
click at [242, 215] on span "Fees" at bounding box center [241, 209] width 20 height 13
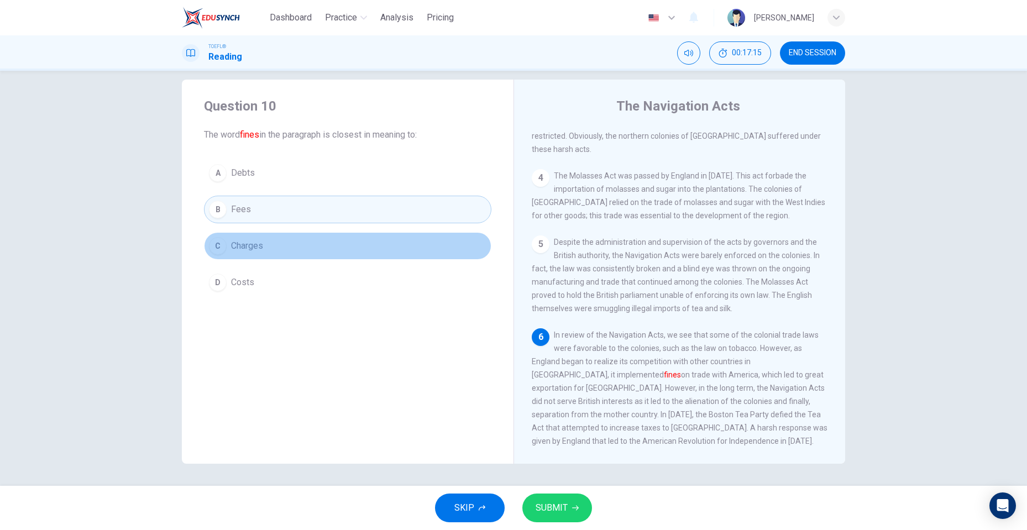
click at [316, 249] on button "C Charges" at bounding box center [347, 246] width 287 height 28
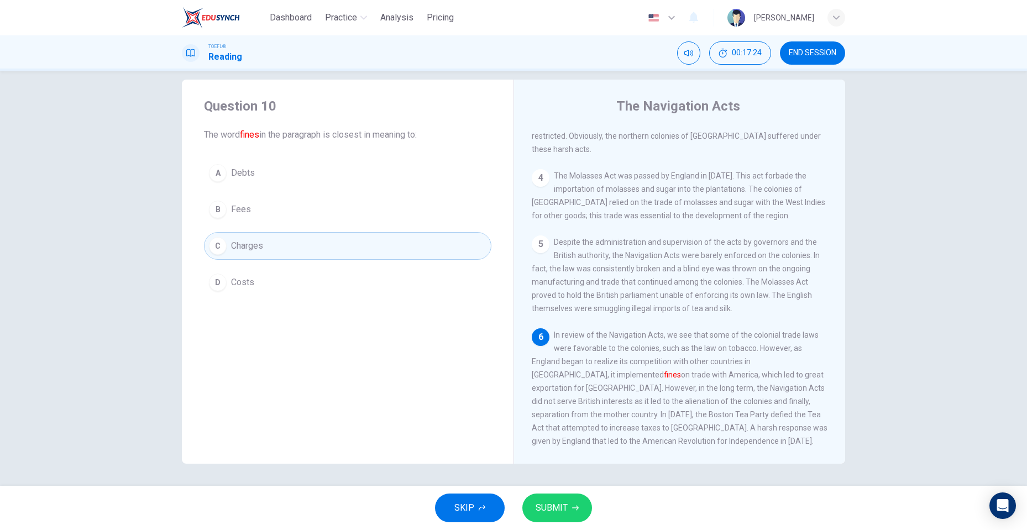
click at [577, 509] on icon "button" at bounding box center [575, 508] width 7 height 5
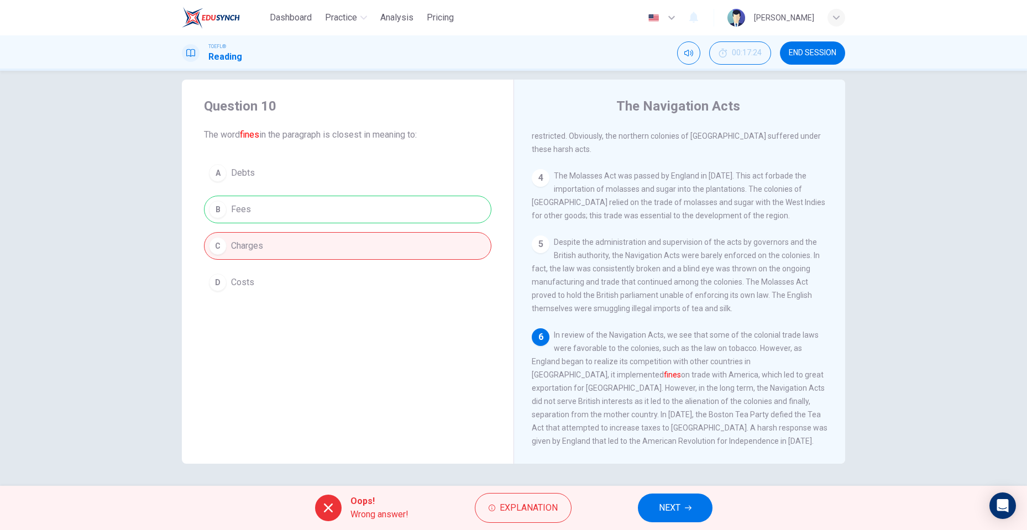
click at [666, 510] on span "NEXT" at bounding box center [670, 507] width 22 height 15
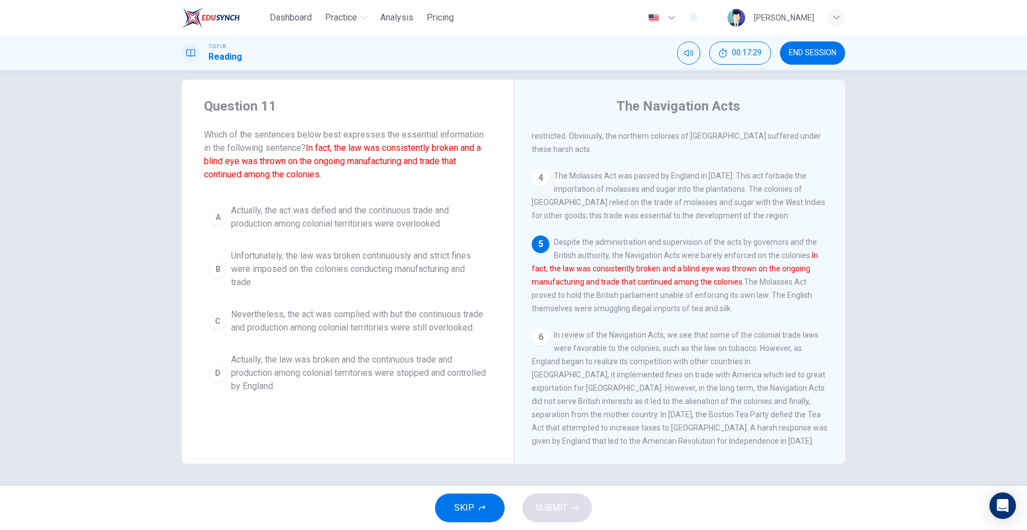
drag, startPoint x: 368, startPoint y: 134, endPoint x: 397, endPoint y: 139, distance: 30.2
click at [397, 139] on span "Which of the sentences below best expresses the essential information in the fo…" at bounding box center [347, 154] width 287 height 53
click at [369, 266] on span "Unfortunately, the law was broken continuously and strict fines were imposed on…" at bounding box center [358, 269] width 255 height 40
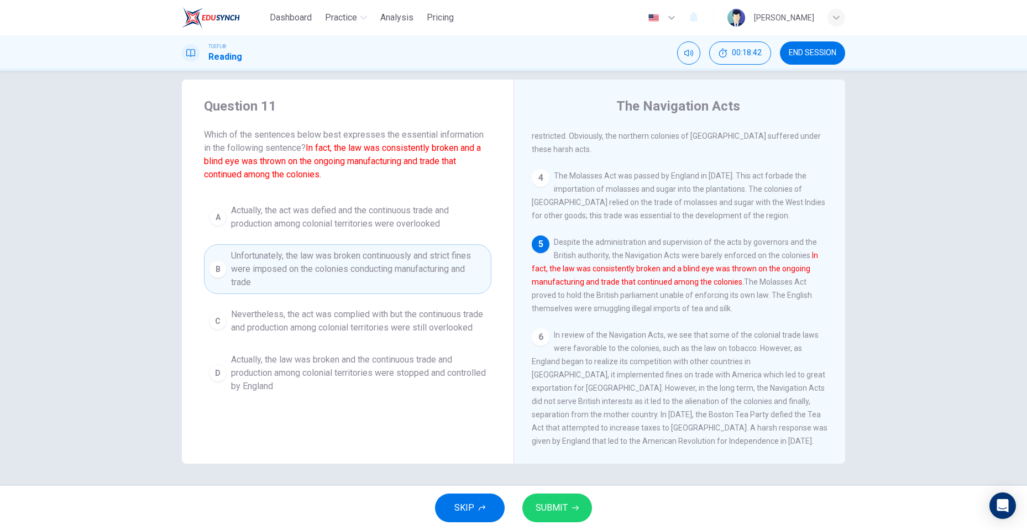
click at [568, 490] on div "SKIP SUBMIT" at bounding box center [513, 508] width 1027 height 44
click at [571, 504] on button "SUBMIT" at bounding box center [557, 508] width 70 height 29
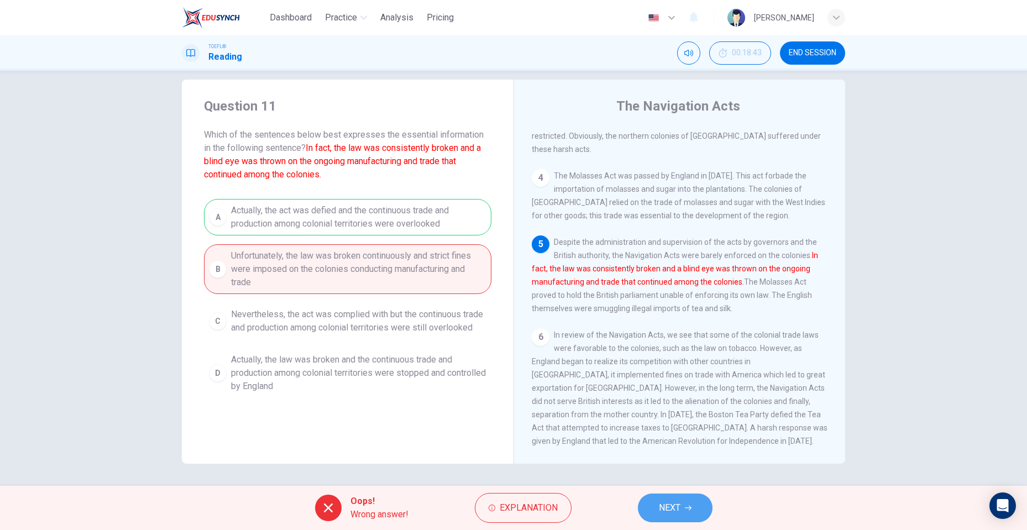
click at [670, 509] on span "NEXT" at bounding box center [670, 507] width 22 height 15
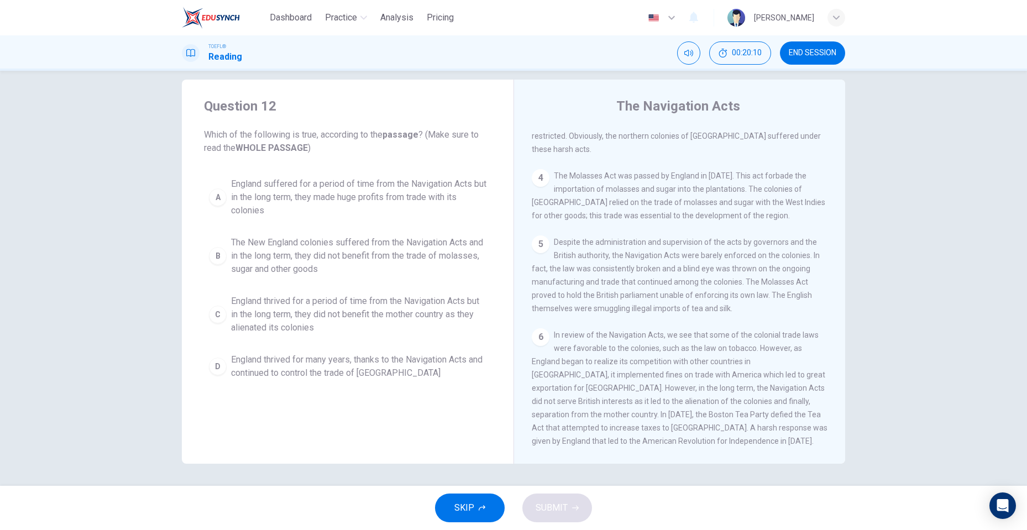
click at [422, 371] on span "England thrived for many years, thanks to the Navigation Acts and continued to …" at bounding box center [358, 366] width 255 height 27
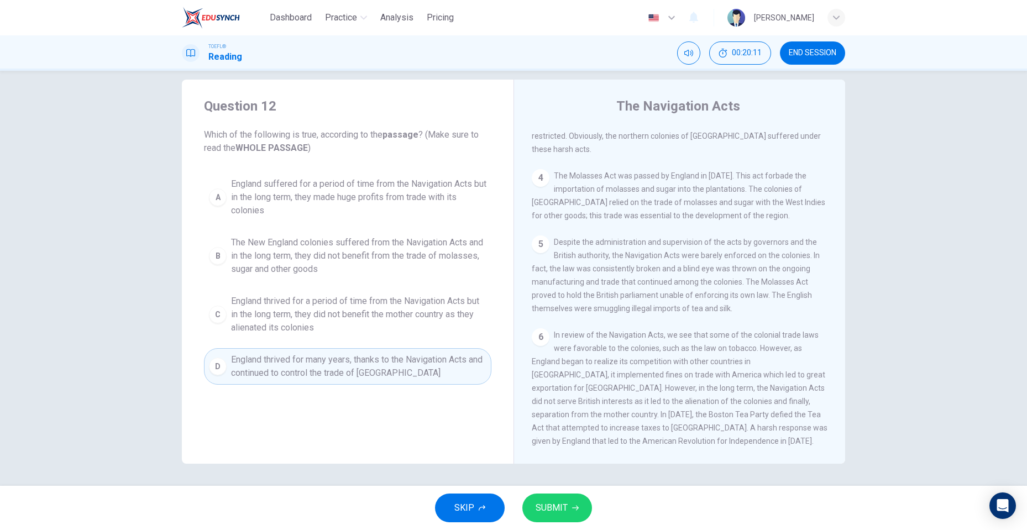
click at [565, 506] on span "SUBMIT" at bounding box center [552, 507] width 32 height 15
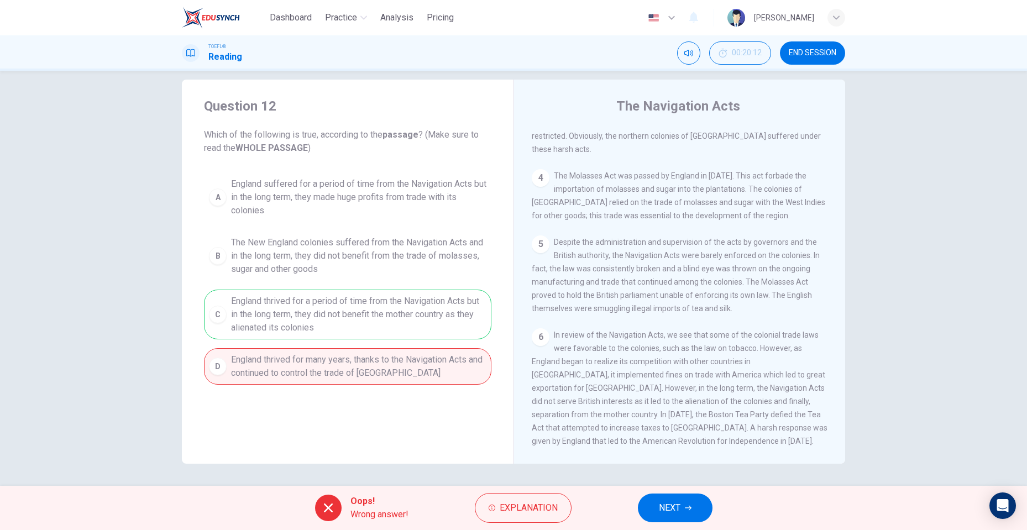
click at [661, 502] on span "NEXT" at bounding box center [670, 507] width 22 height 15
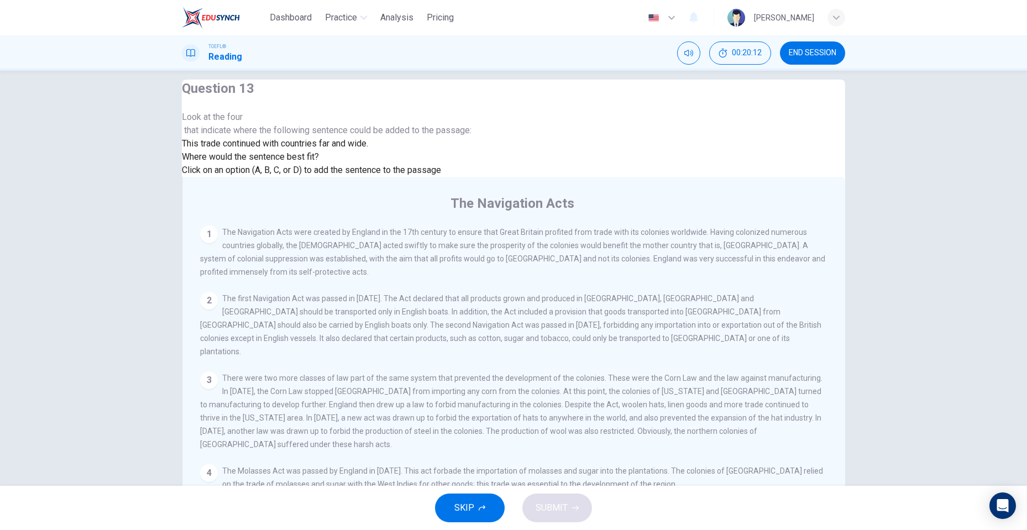
scroll to position [396, 0]
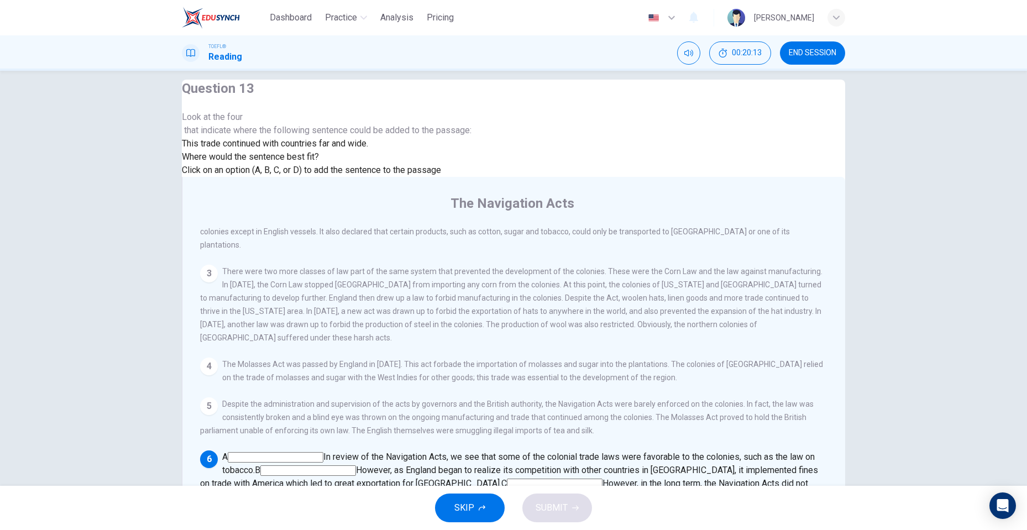
click at [368, 149] on span "This trade continued with countries far and wide." at bounding box center [275, 143] width 186 height 11
click at [356, 465] on input at bounding box center [308, 470] width 96 height 11
click at [547, 512] on span "SUBMIT" at bounding box center [552, 507] width 32 height 15
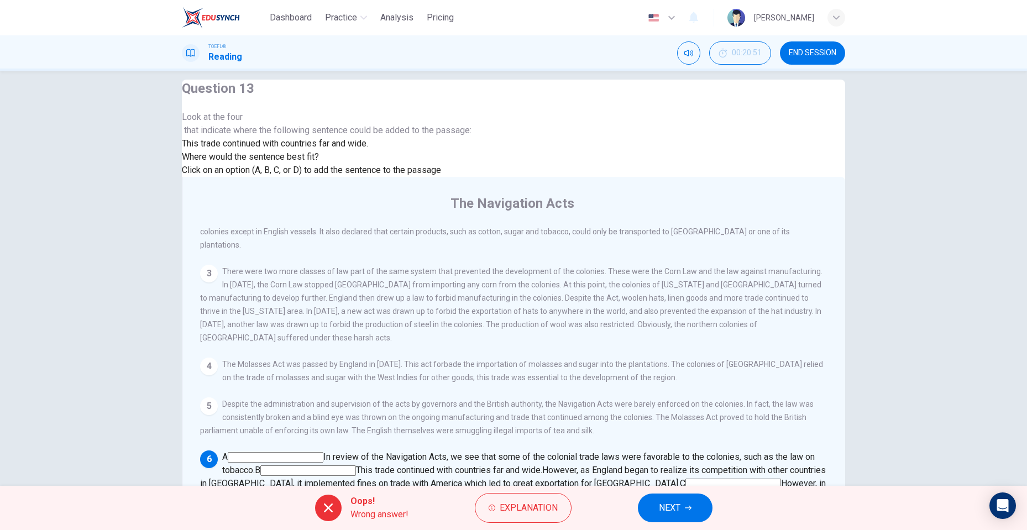
click at [716, 479] on input at bounding box center [733, 484] width 96 height 11
click at [678, 530] on html "Dashboard Practice Analysis Pricing English en ​ [PERSON_NAME] TOEFL® Reading 0…" at bounding box center [513, 265] width 1027 height 530
click at [679, 516] on button "NEXT" at bounding box center [675, 508] width 75 height 29
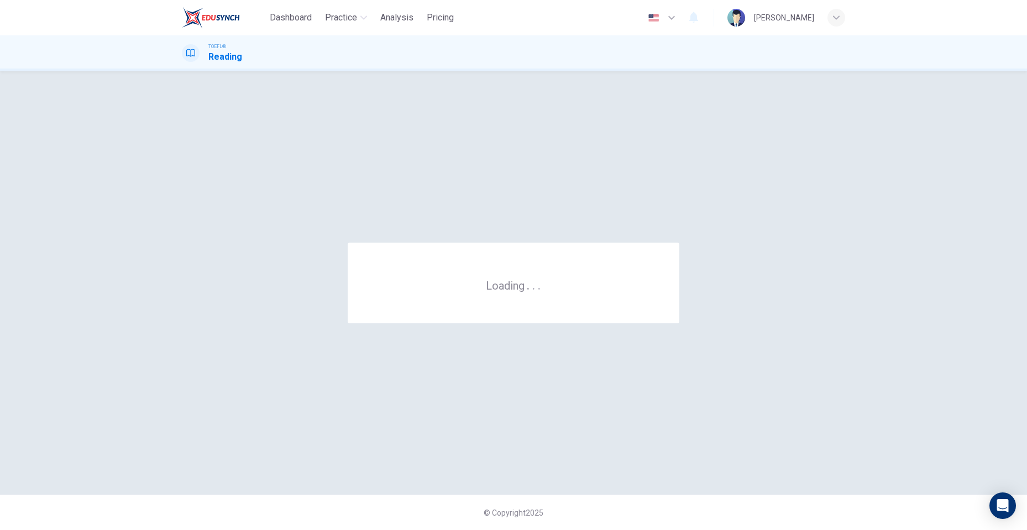
scroll to position [0, 0]
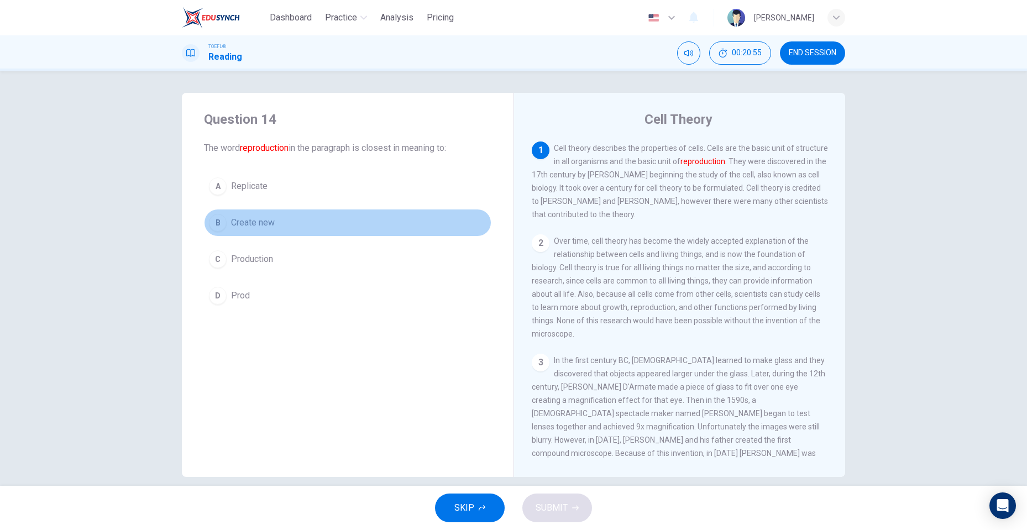
click at [270, 227] on span "Create new" at bounding box center [253, 222] width 44 height 13
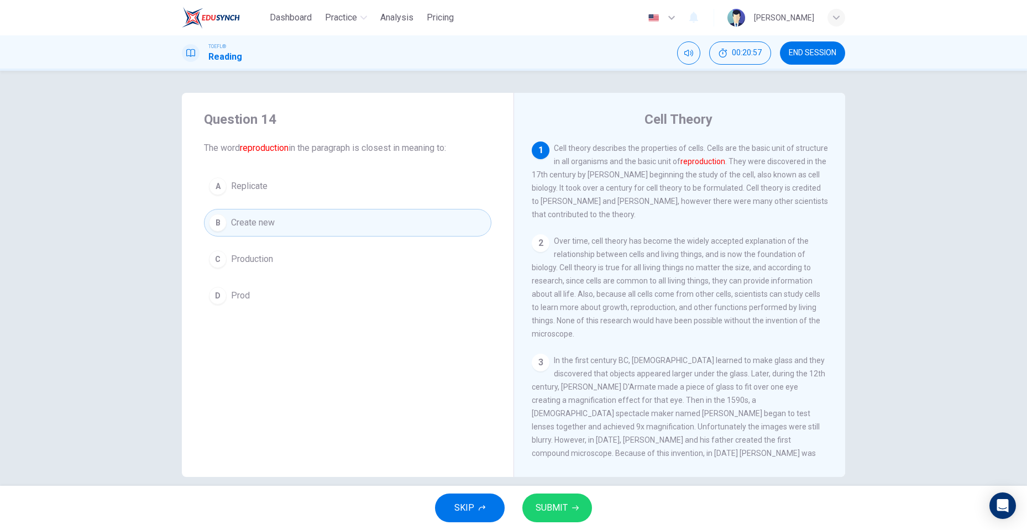
click at [290, 155] on div "Question 14 The word reproduction in the paragraph is closest in meaning to: A …" at bounding box center [348, 210] width 332 height 234
click at [274, 180] on button "A Replicate" at bounding box center [347, 186] width 287 height 28
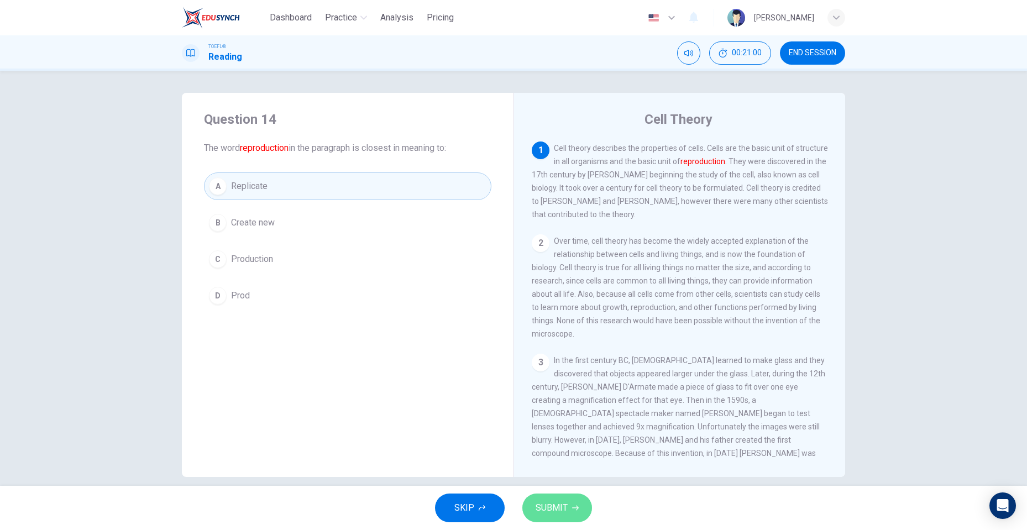
click at [564, 498] on button "SUBMIT" at bounding box center [557, 508] width 70 height 29
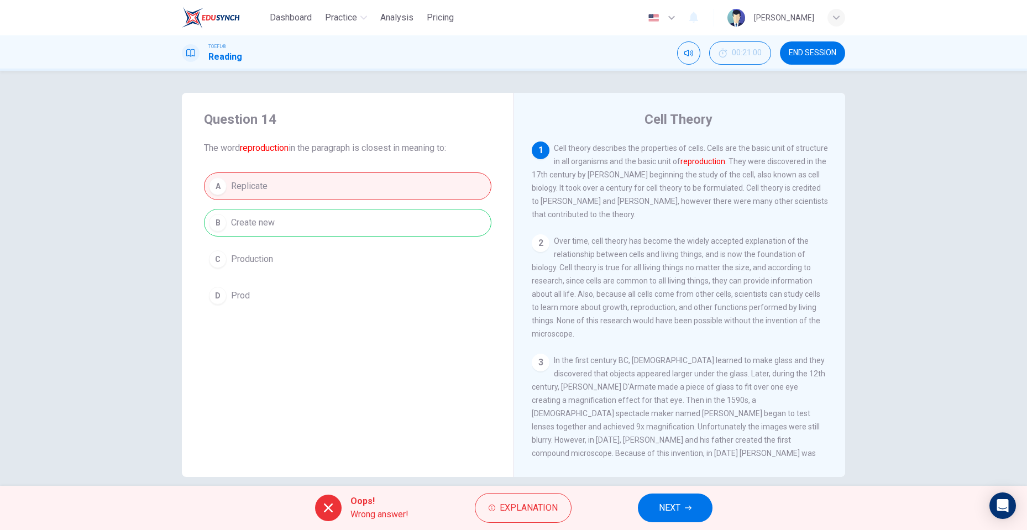
drag, startPoint x: 655, startPoint y: 496, endPoint x: 667, endPoint y: 497, distance: 12.2
click at [661, 496] on button "NEXT" at bounding box center [675, 508] width 75 height 29
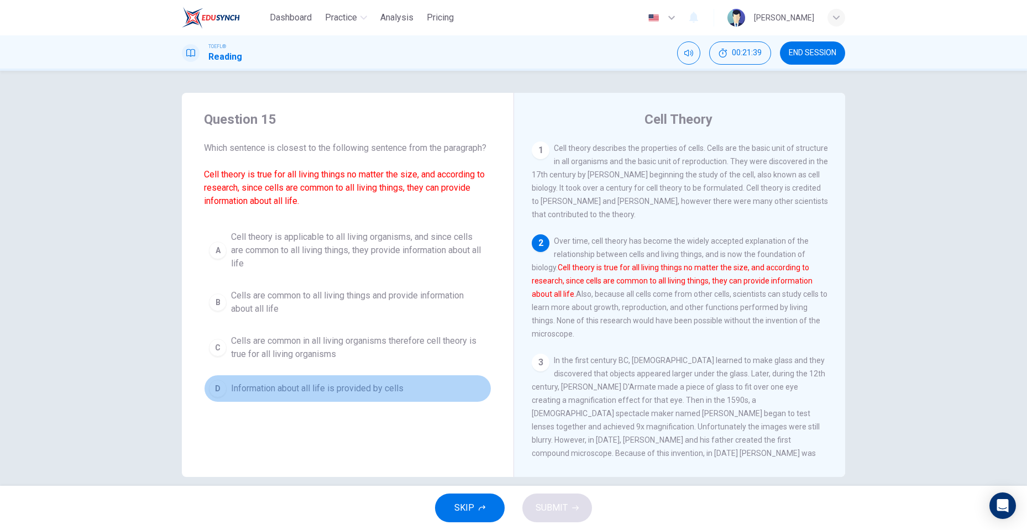
click at [416, 399] on button "D Information about all life is provided by cells" at bounding box center [347, 389] width 287 height 28
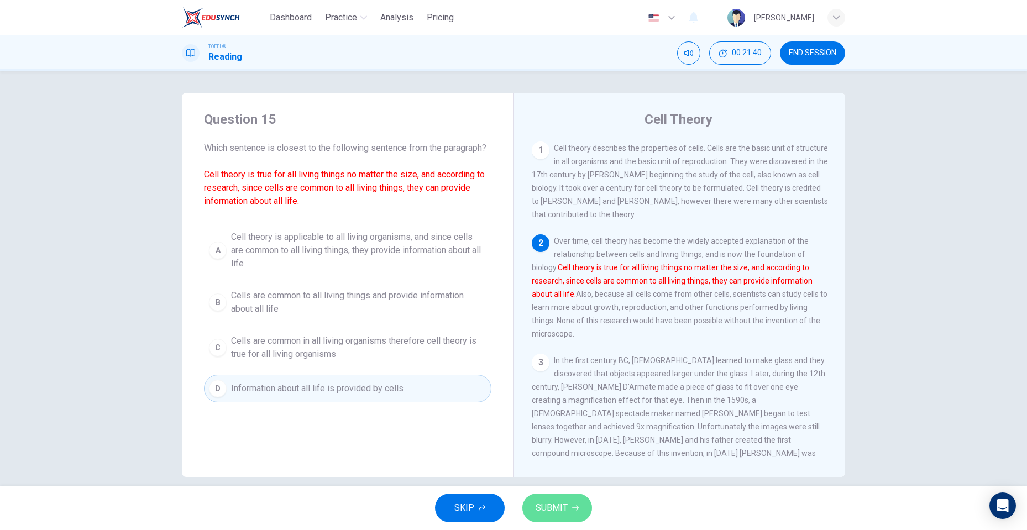
click at [555, 503] on span "SUBMIT" at bounding box center [552, 507] width 32 height 15
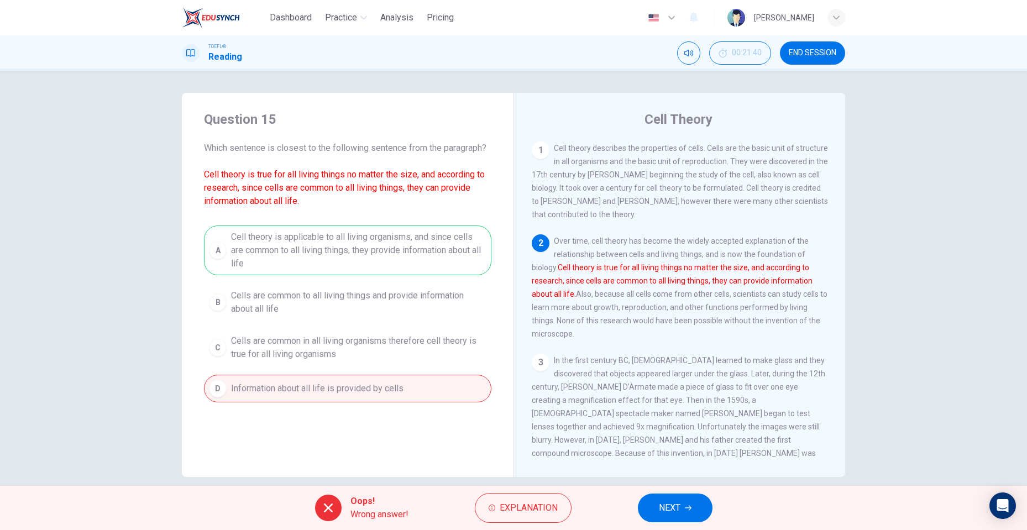
click at [670, 506] on span "NEXT" at bounding box center [670, 507] width 22 height 15
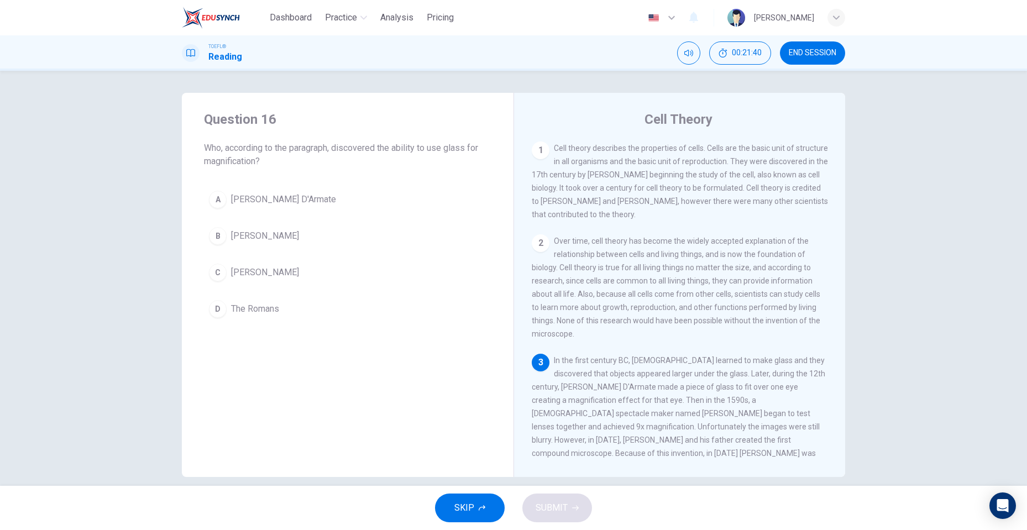
scroll to position [123, 0]
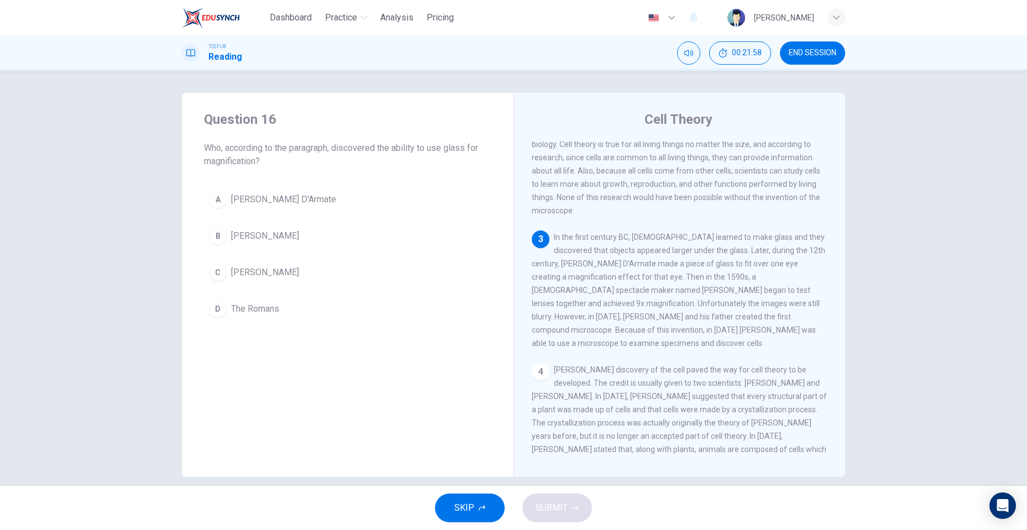
click at [296, 279] on span "[PERSON_NAME]" at bounding box center [265, 272] width 68 height 13
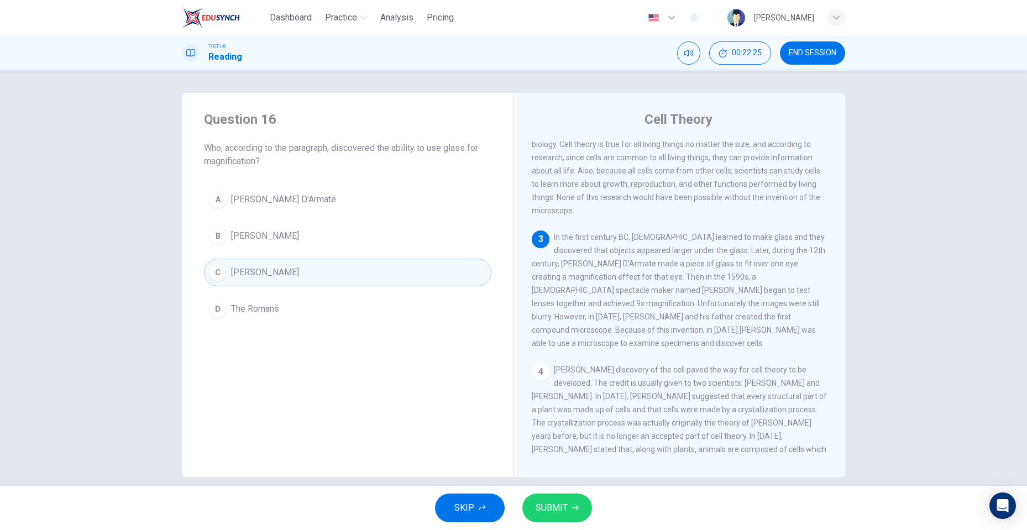
drag, startPoint x: 544, startPoint y: 271, endPoint x: 552, endPoint y: 273, distance: 7.8
click at [552, 273] on span "In the first century BC, [DEMOGRAPHIC_DATA] learned to make glass and they disc…" at bounding box center [679, 290] width 294 height 115
drag, startPoint x: 595, startPoint y: 271, endPoint x: 628, endPoint y: 271, distance: 32.6
click at [624, 273] on span "In the first century BC, [DEMOGRAPHIC_DATA] learned to make glass and they disc…" at bounding box center [679, 290] width 294 height 115
click at [319, 203] on button "A [PERSON_NAME] D'Armate" at bounding box center [347, 200] width 287 height 28
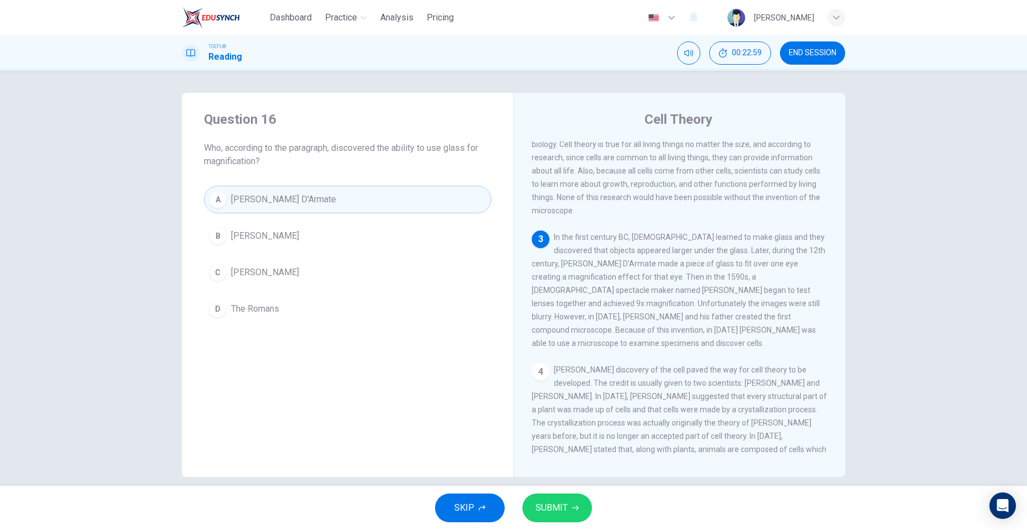
click at [548, 499] on button "SUBMIT" at bounding box center [557, 508] width 70 height 29
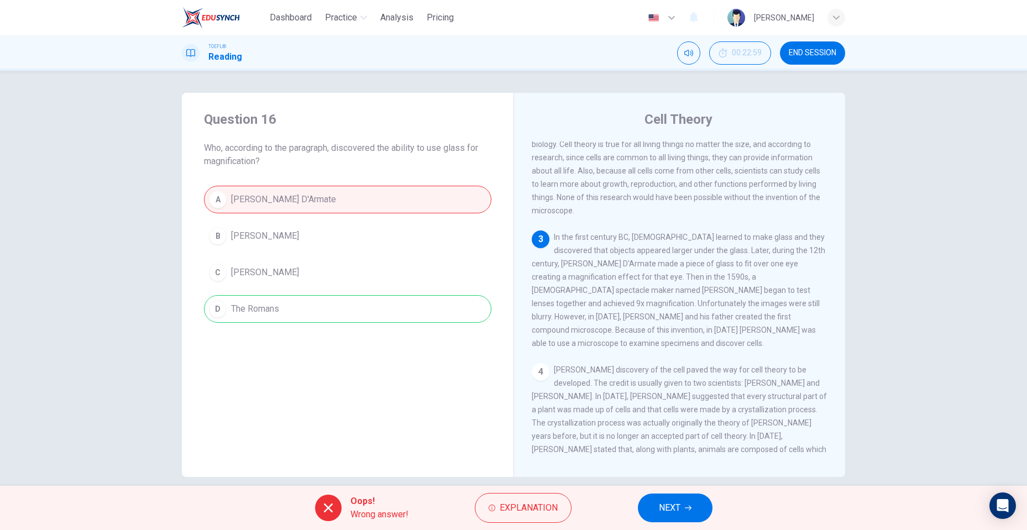
drag, startPoint x: 323, startPoint y: 150, endPoint x: 642, endPoint y: 271, distance: 341.1
click at [626, 240] on div "Question 16 Who, according to the paragraph, discovered the ability to use glas…" at bounding box center [513, 285] width 663 height 384
click at [673, 502] on span "NEXT" at bounding box center [670, 507] width 22 height 15
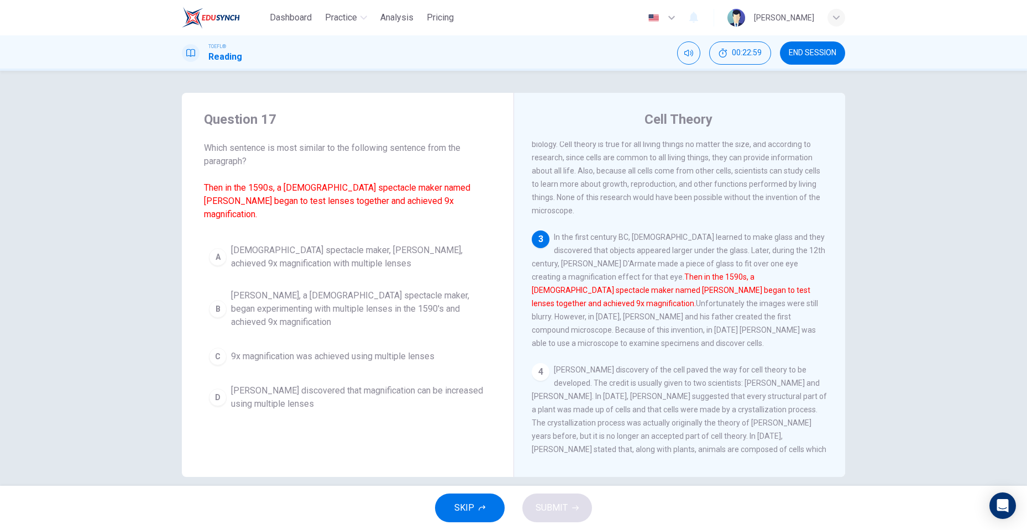
scroll to position [191, 0]
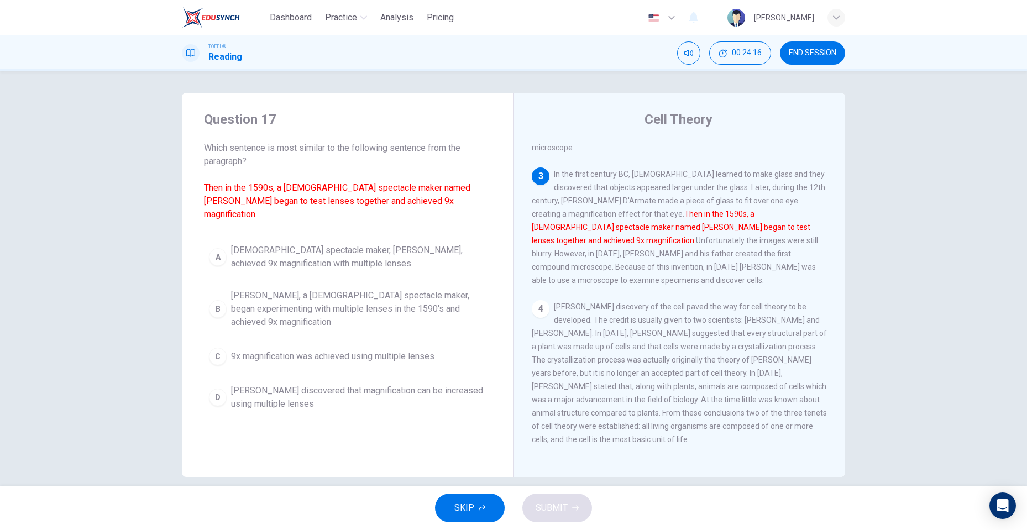
click at [296, 244] on span "[DEMOGRAPHIC_DATA] spectacle maker, [PERSON_NAME], achieved 9x magnification wi…" at bounding box center [358, 257] width 255 height 27
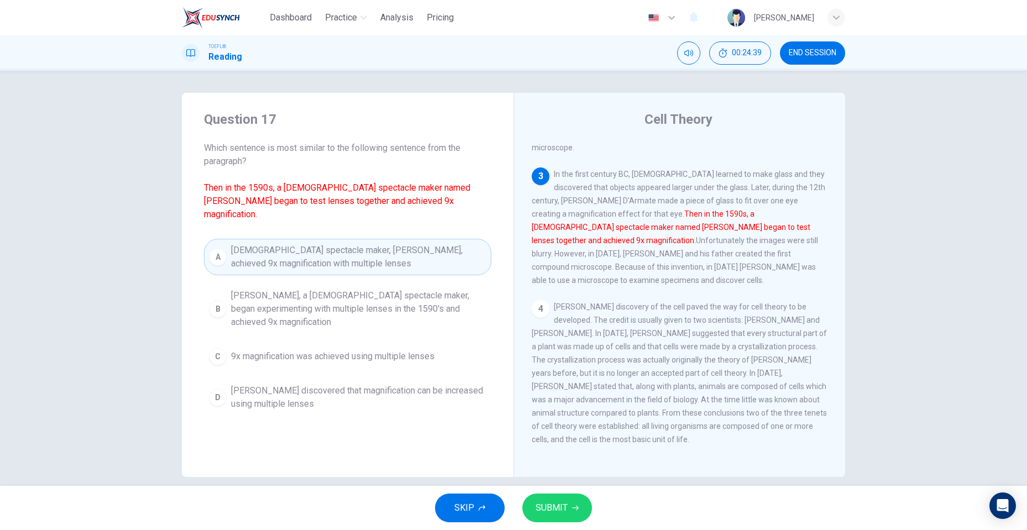
click at [411, 384] on span "[PERSON_NAME] discovered that magnification can be increased using multiple len…" at bounding box center [358, 397] width 255 height 27
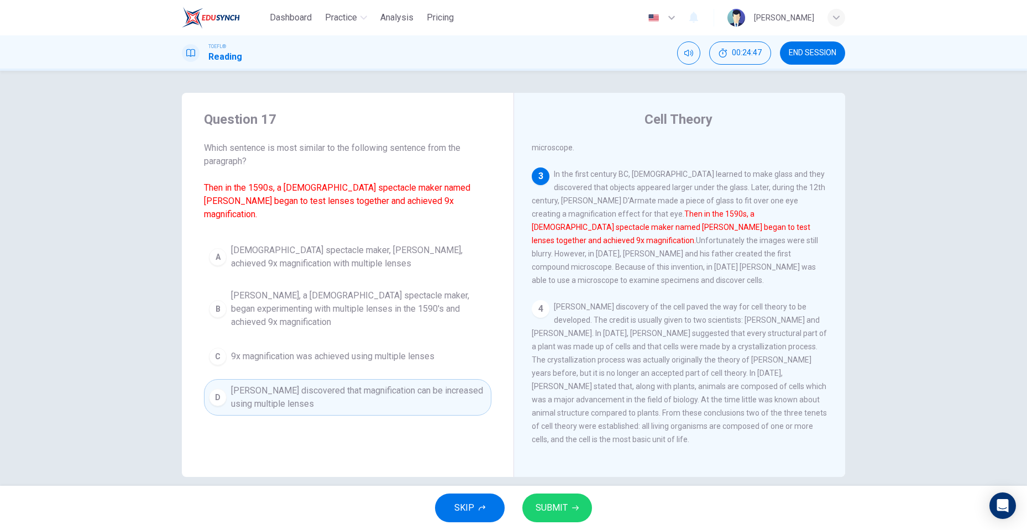
click at [552, 503] on span "SUBMIT" at bounding box center [552, 507] width 32 height 15
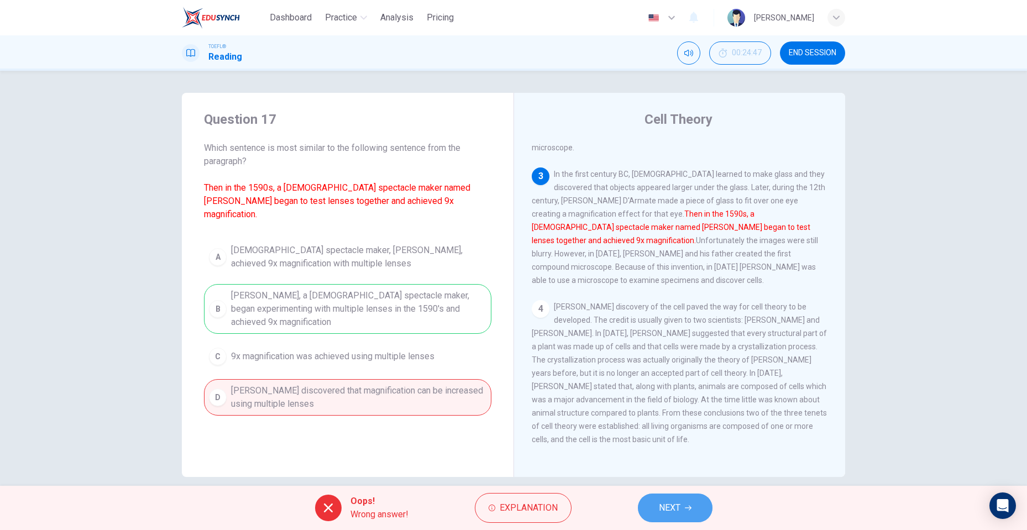
click at [658, 512] on button "NEXT" at bounding box center [675, 508] width 75 height 29
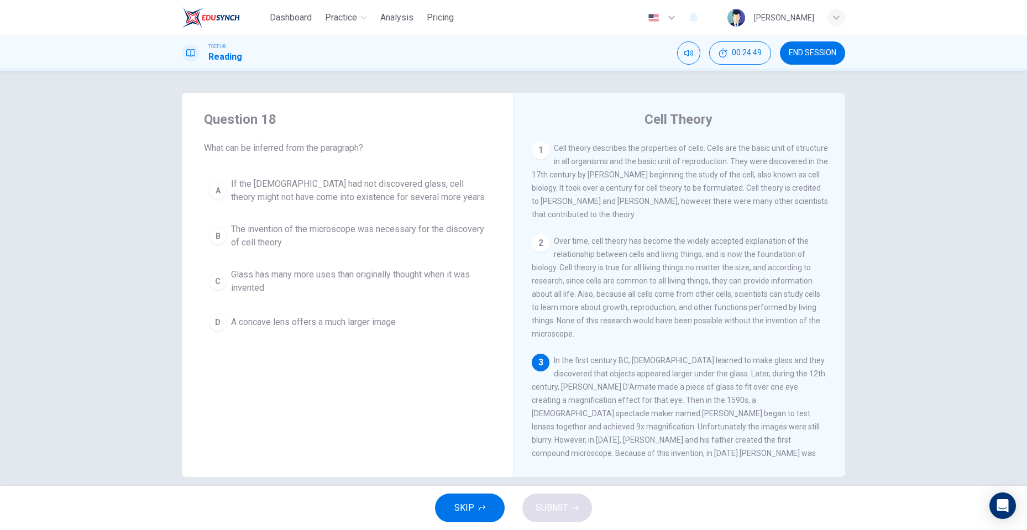
scroll to position [148, 0]
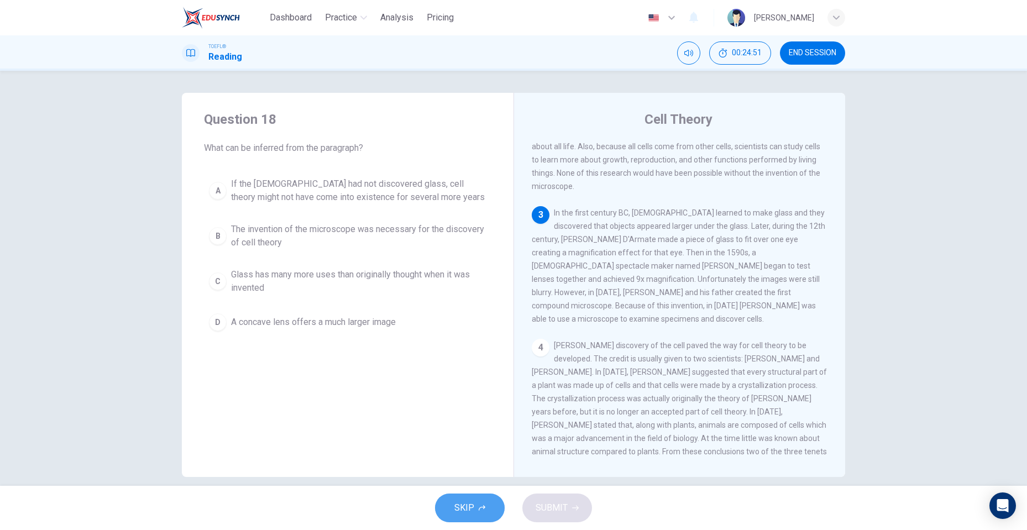
click at [474, 515] on button "SKIP" at bounding box center [470, 508] width 70 height 29
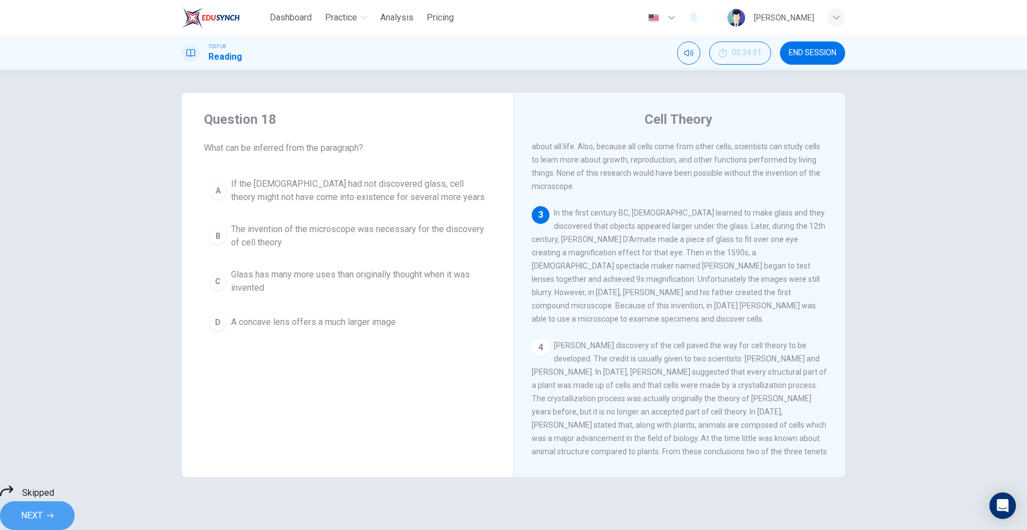
click at [43, 511] on span "NEXT" at bounding box center [32, 515] width 22 height 15
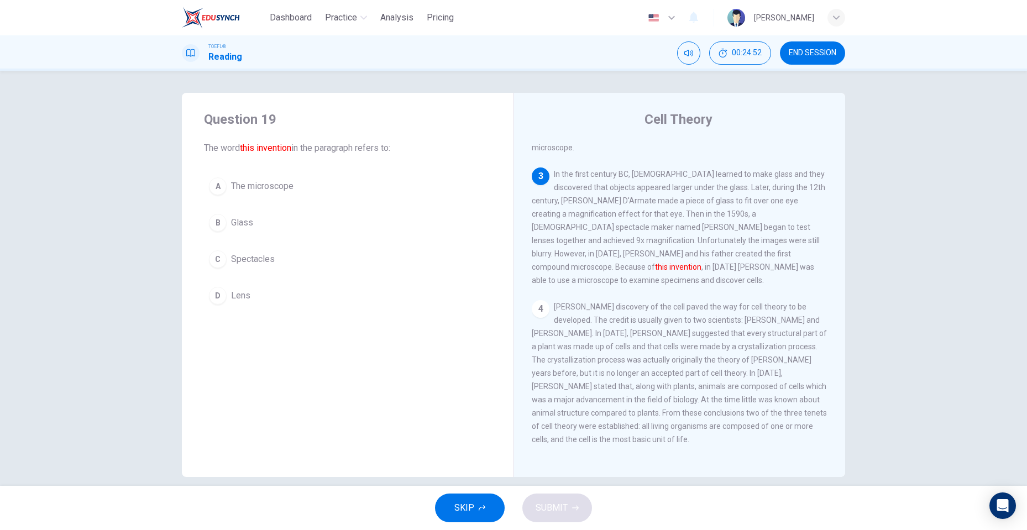
click at [455, 505] on span "SKIP" at bounding box center [464, 507] width 20 height 15
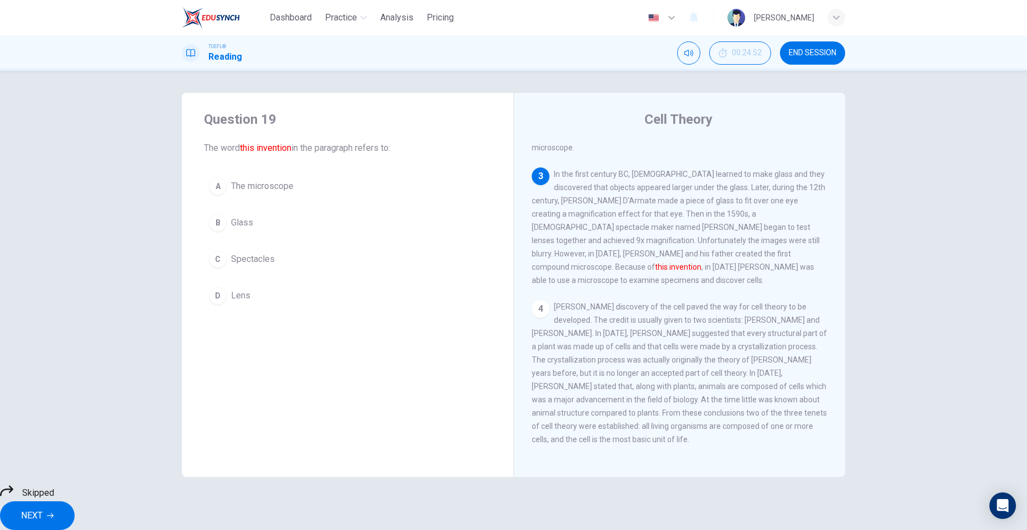
click at [516, 501] on div "Skipped NEXT" at bounding box center [513, 507] width 1027 height 46
click at [75, 512] on button "NEXT" at bounding box center [37, 515] width 75 height 29
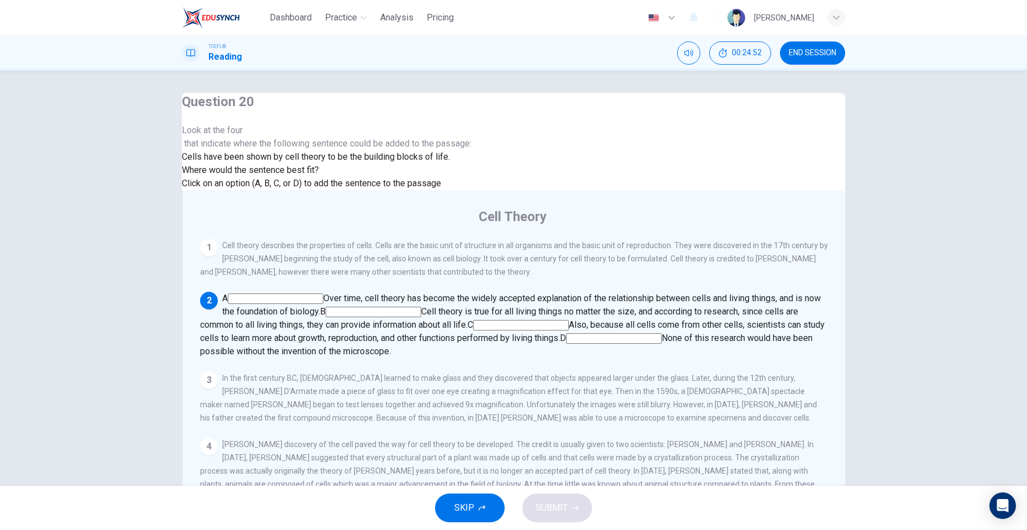
scroll to position [96, 0]
click at [483, 510] on icon "button" at bounding box center [482, 508] width 7 height 7
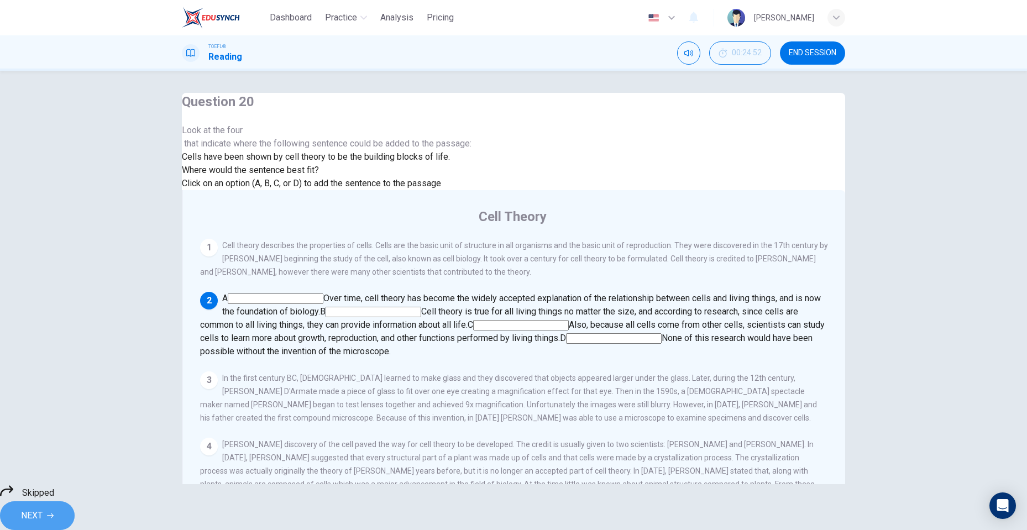
click at [75, 510] on button "NEXT" at bounding box center [37, 515] width 75 height 29
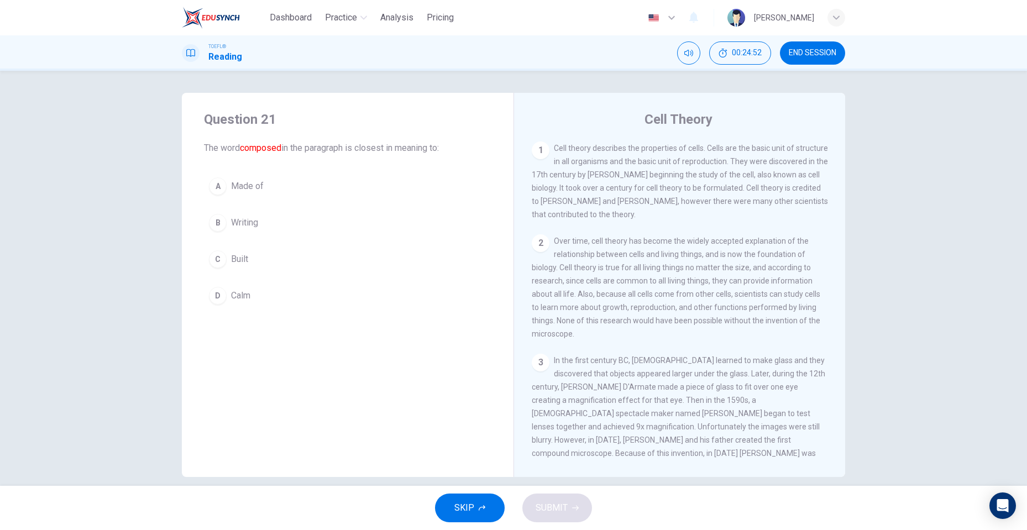
click at [491, 511] on button "SKIP" at bounding box center [470, 508] width 70 height 29
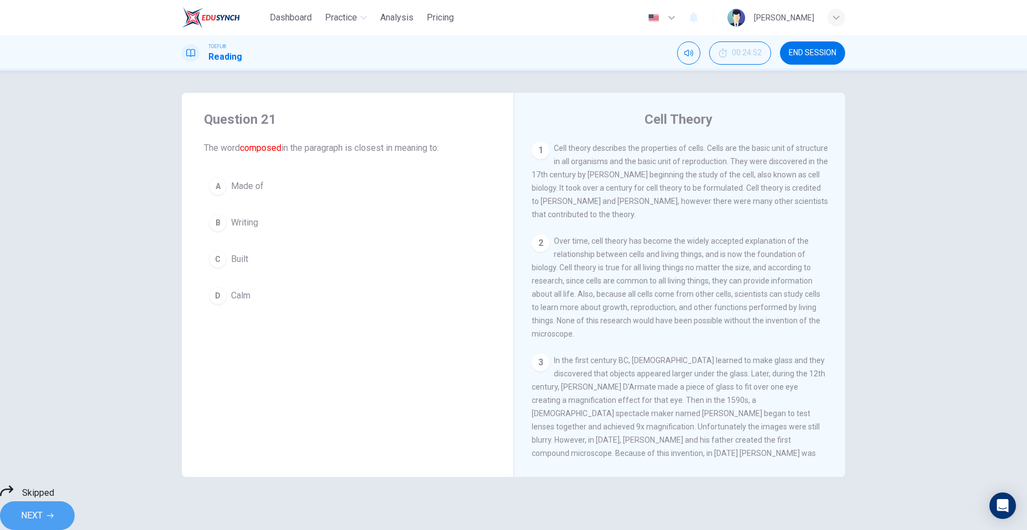
click at [75, 507] on button "NEXT" at bounding box center [37, 515] width 75 height 29
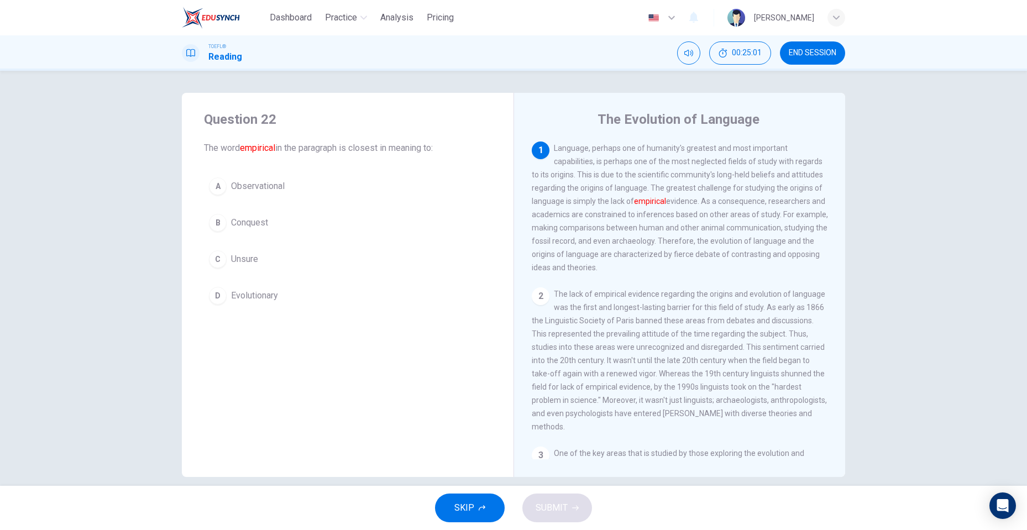
drag, startPoint x: 792, startPoint y: 60, endPoint x: 563, endPoint y: 50, distance: 229.0
click at [793, 60] on button "END SESSION" at bounding box center [812, 52] width 65 height 23
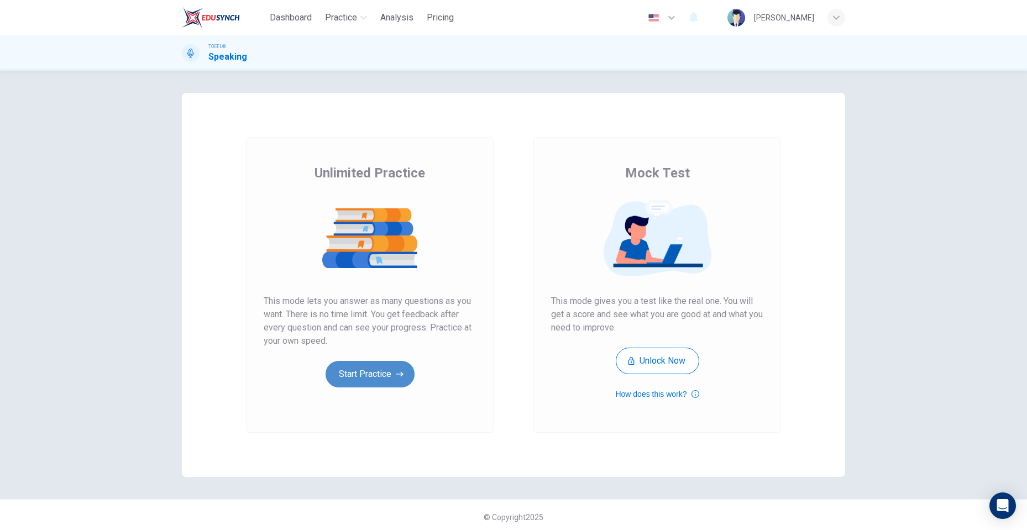
click at [396, 382] on button "Start Practice" at bounding box center [370, 374] width 89 height 27
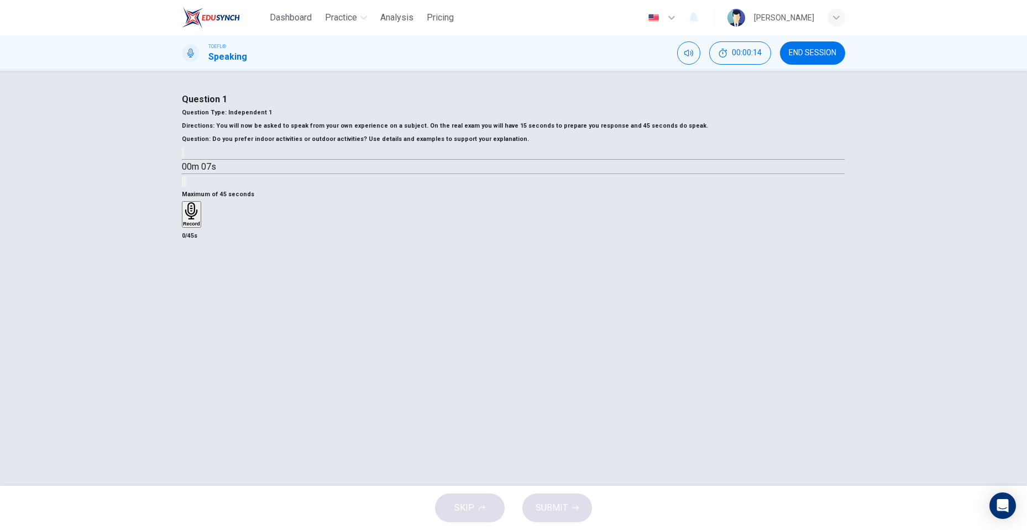
drag, startPoint x: 235, startPoint y: 238, endPoint x: 198, endPoint y: 221, distance: 41.0
click at [198, 188] on div "Question Type : Independent 1 Directions : You will now be asked to speak from …" at bounding box center [513, 147] width 663 height 82
click at [184, 158] on button "button" at bounding box center [183, 153] width 2 height 11
type input "0"
drag, startPoint x: 449, startPoint y: 512, endPoint x: 468, endPoint y: 494, distance: 26.6
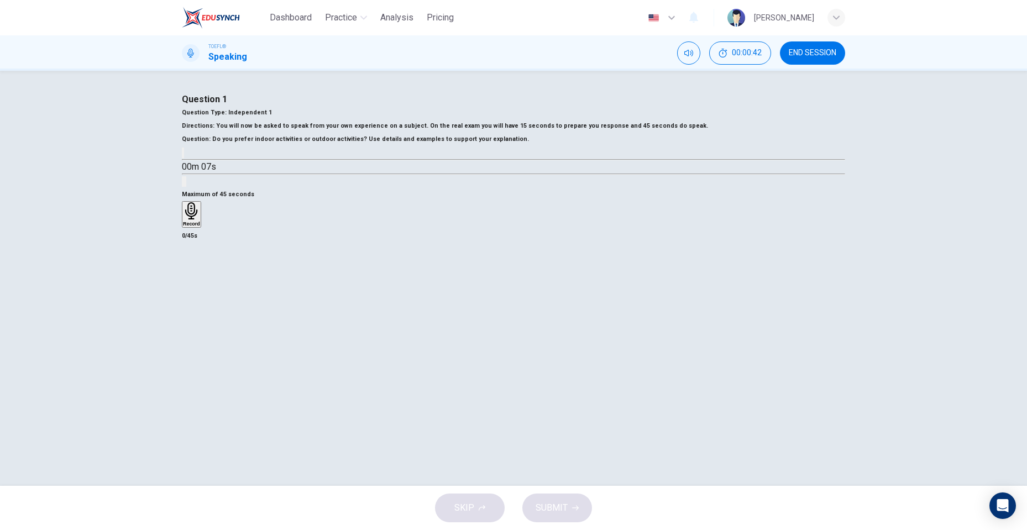
click at [449, 512] on div "SKIP SUBMIT" at bounding box center [513, 508] width 1027 height 44
click at [829, 43] on button "END SESSION" at bounding box center [812, 52] width 65 height 23
